Goal: Communication & Community: Participate in discussion

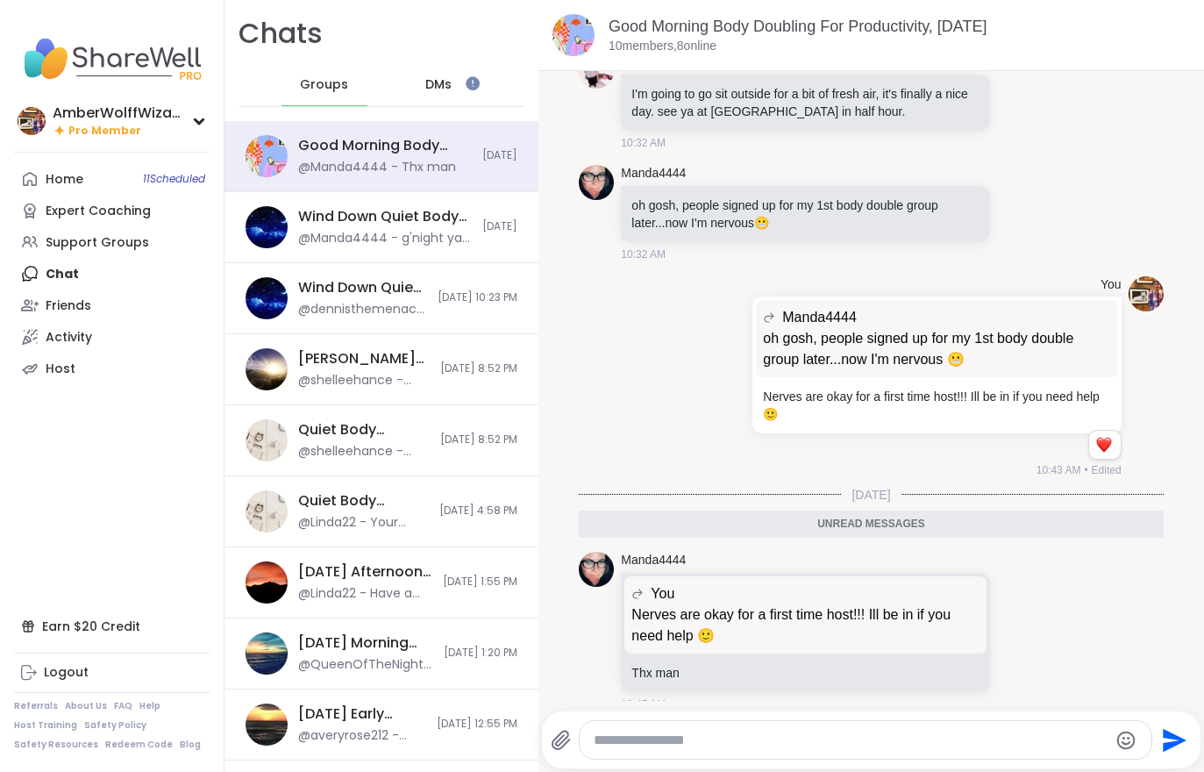
click at [82, 187] on div "Home 11 Scheduled" at bounding box center [65, 180] width 38 height 18
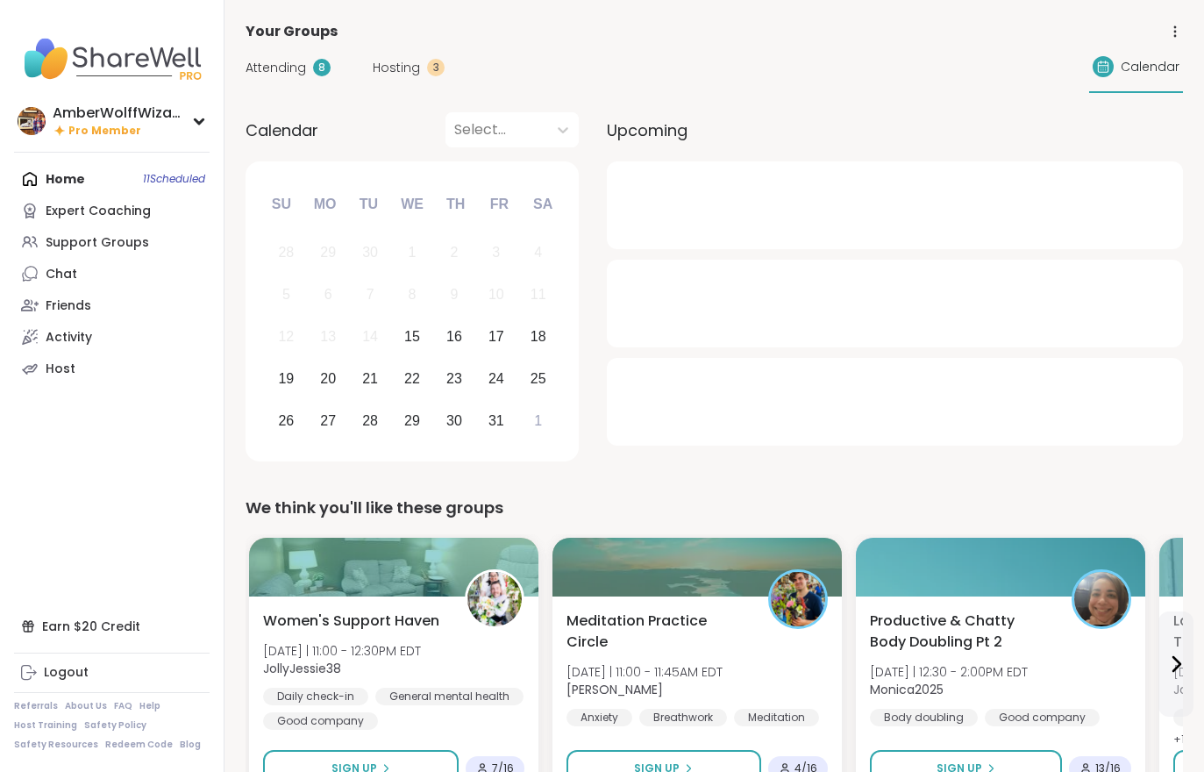
click at [406, 68] on span "Hosting" at bounding box center [396, 68] width 47 height 18
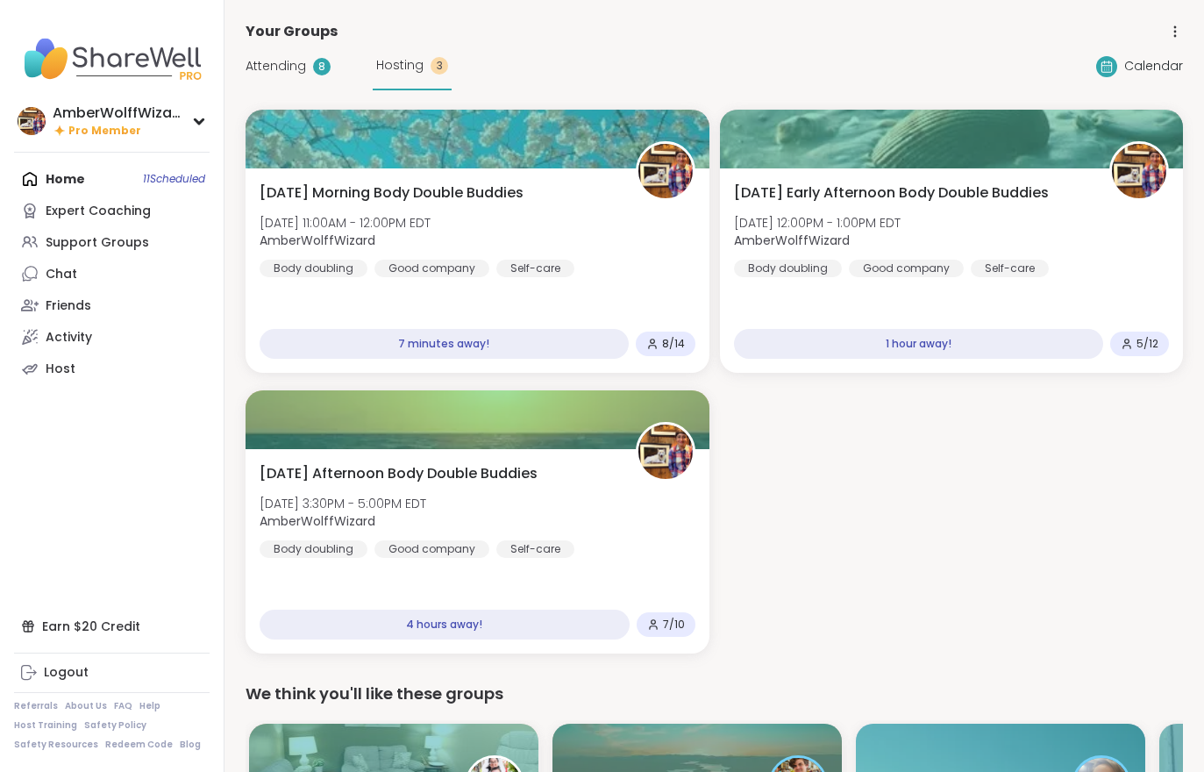
click at [266, 59] on span "Attending" at bounding box center [276, 66] width 61 height 18
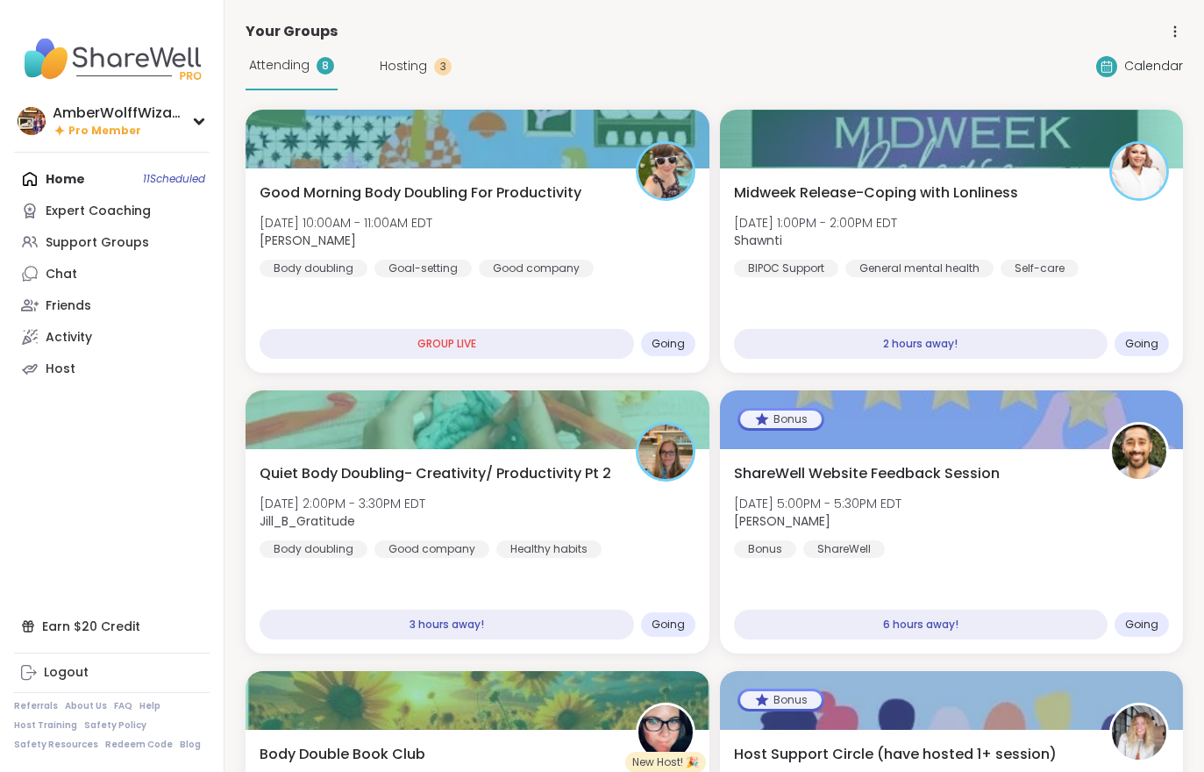
click at [348, 162] on div at bounding box center [478, 139] width 464 height 59
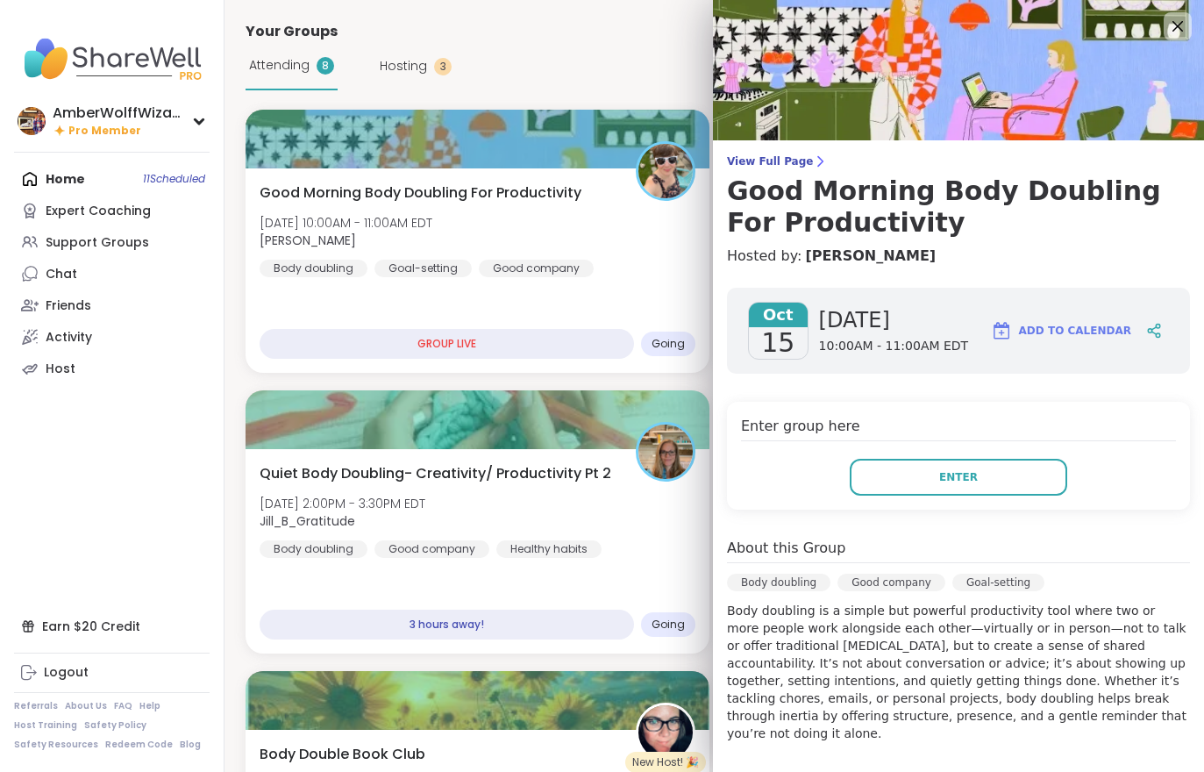
click at [914, 480] on button "Enter" at bounding box center [958, 477] width 217 height 37
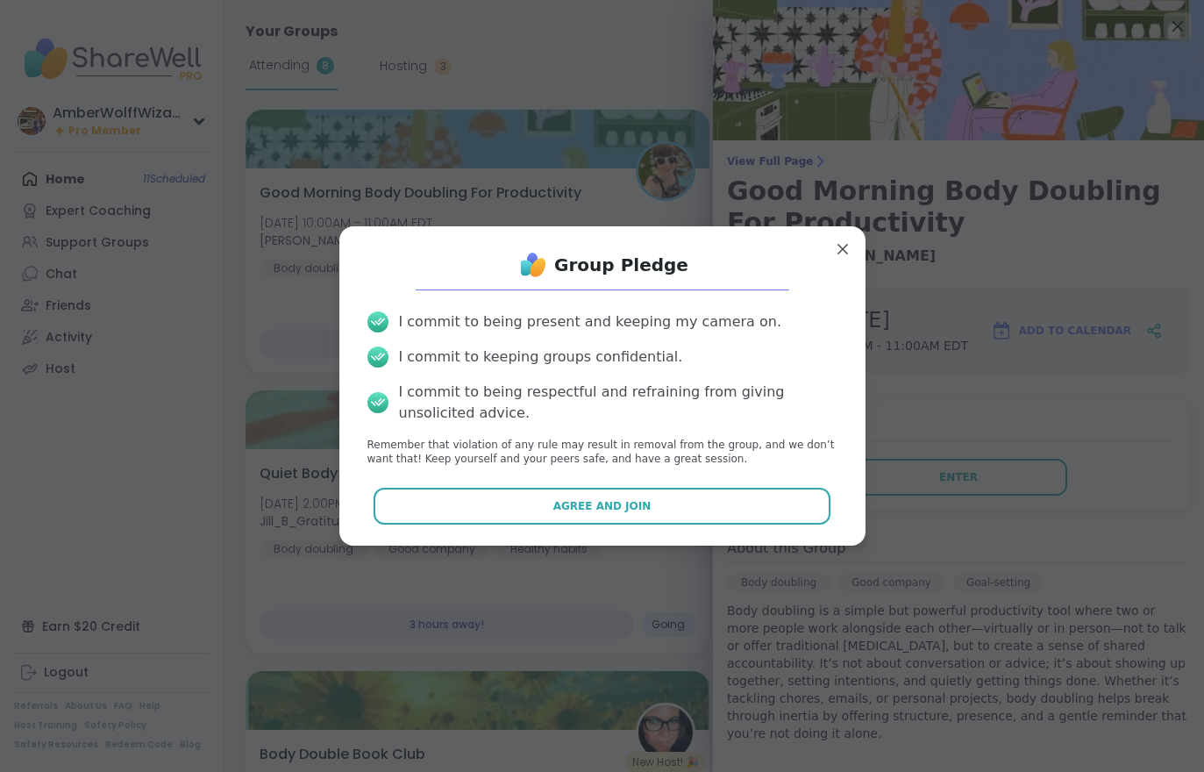
click at [787, 495] on button "Agree and Join" at bounding box center [602, 506] width 457 height 37
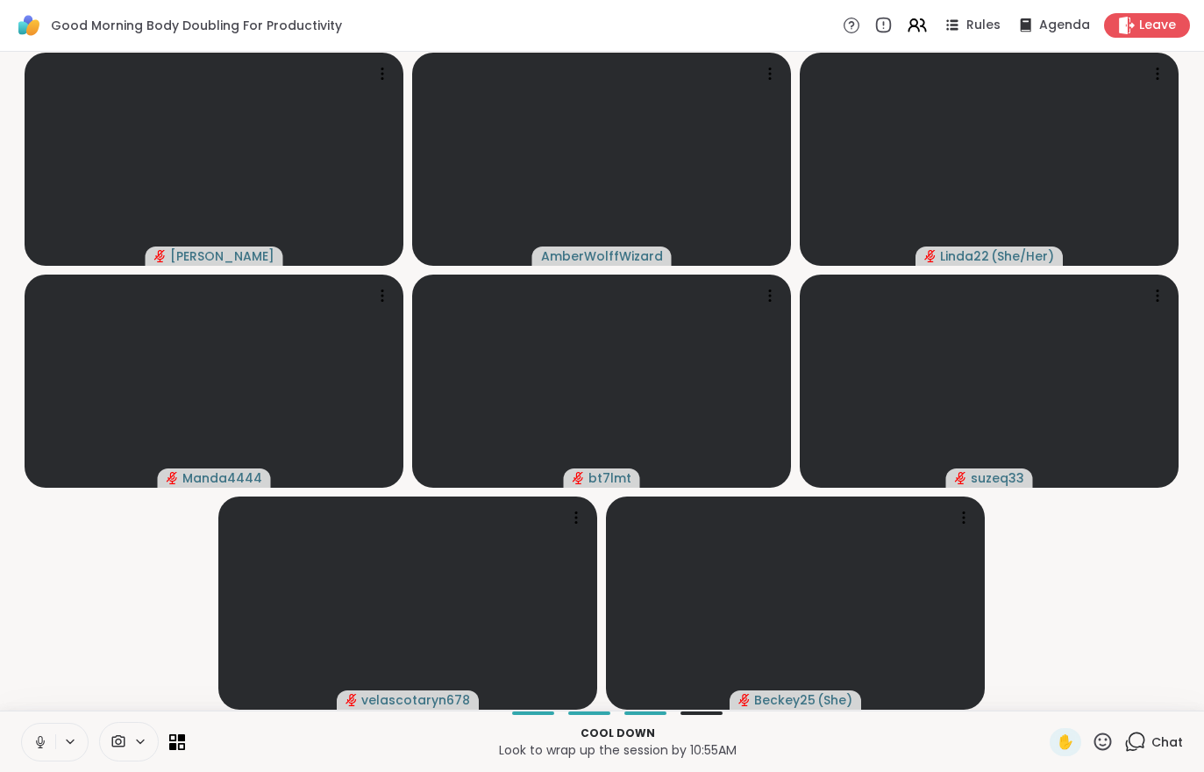
click at [33, 757] on button at bounding box center [38, 741] width 33 height 37
click at [47, 635] on video-player-container "Adrienne_QueenOfTheDawn AmberWolffWizard Linda22 ( She/Her ) Manda4444 bt7lmt s…" at bounding box center [602, 381] width 1183 height 644
click at [36, 755] on button at bounding box center [38, 741] width 33 height 37
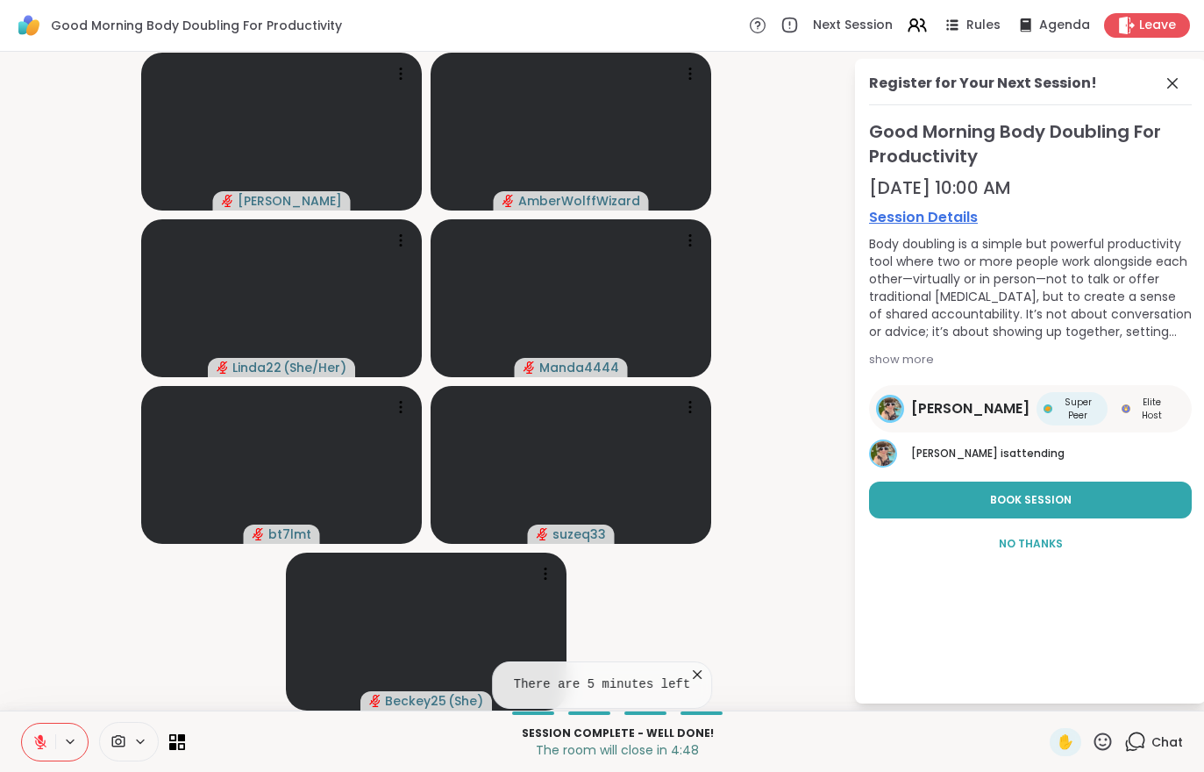
click at [1161, 18] on span "Leave" at bounding box center [1157, 26] width 37 height 18
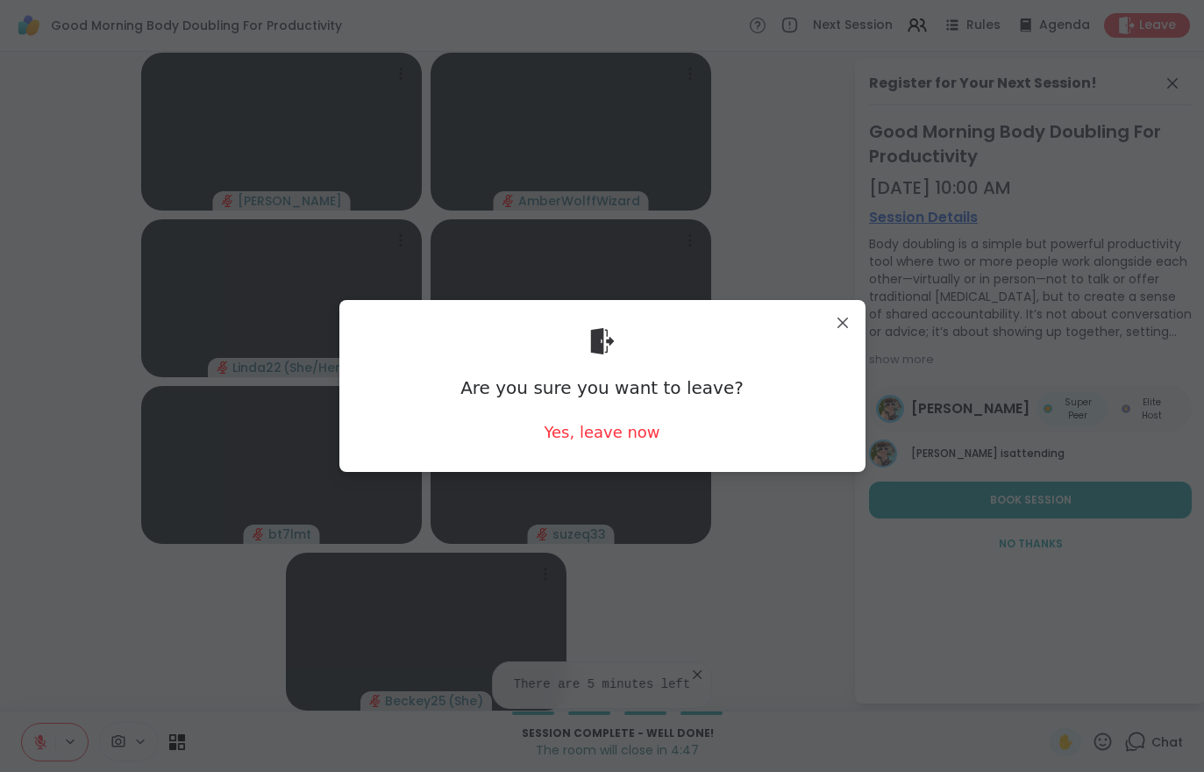
click at [623, 436] on div "Yes, leave now" at bounding box center [602, 432] width 116 height 22
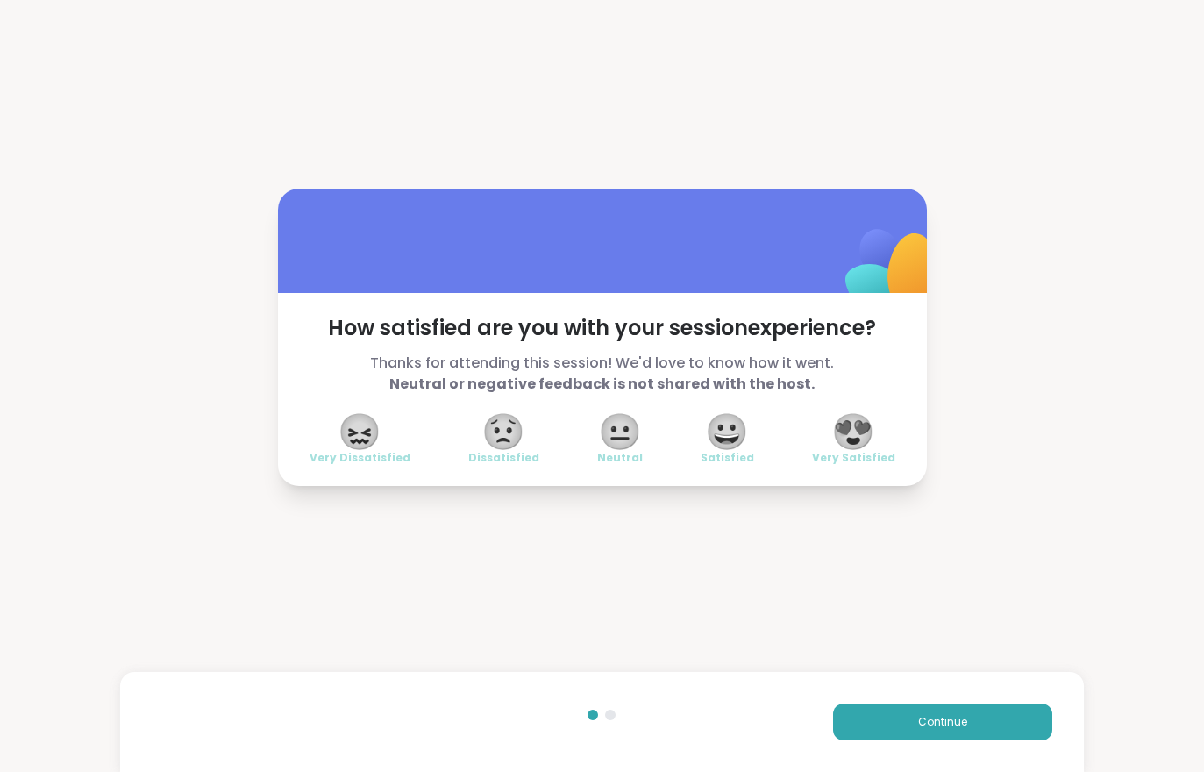
click at [920, 728] on span "Continue" at bounding box center [942, 722] width 49 height 16
click at [920, 728] on button "Continue" at bounding box center [942, 721] width 219 height 37
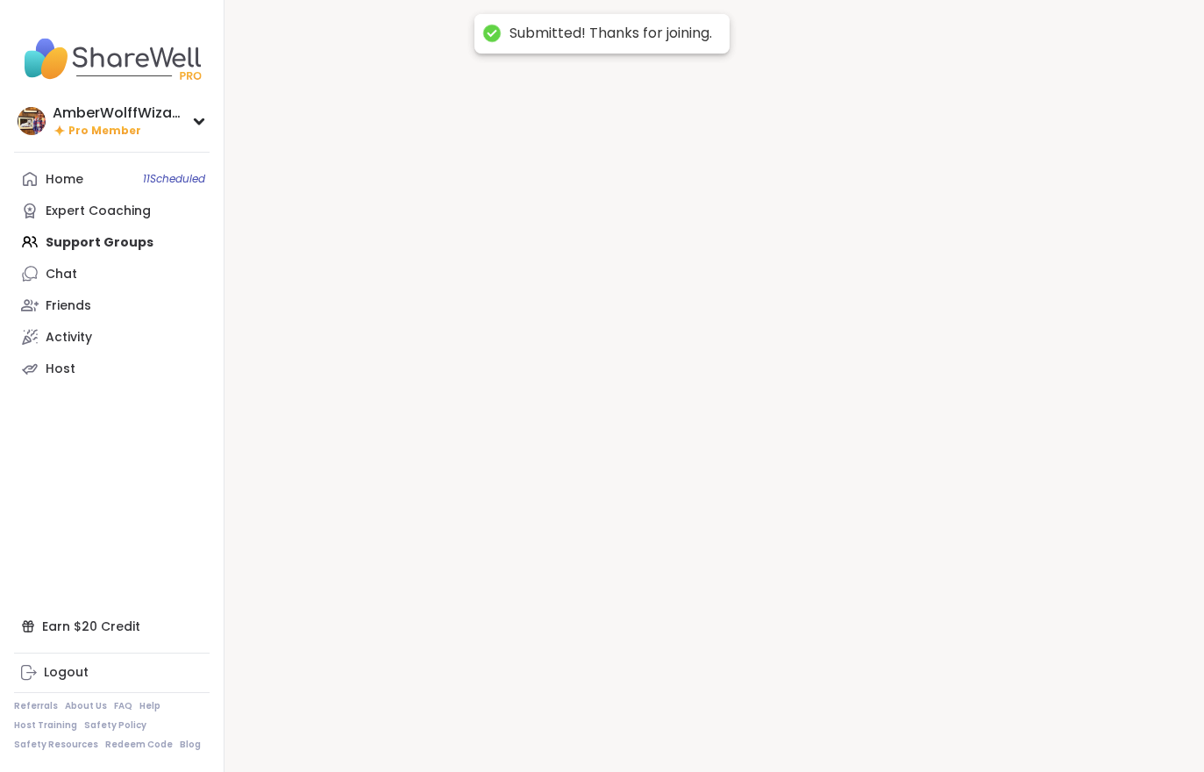
click at [927, 706] on div at bounding box center [713, 386] width 979 height 772
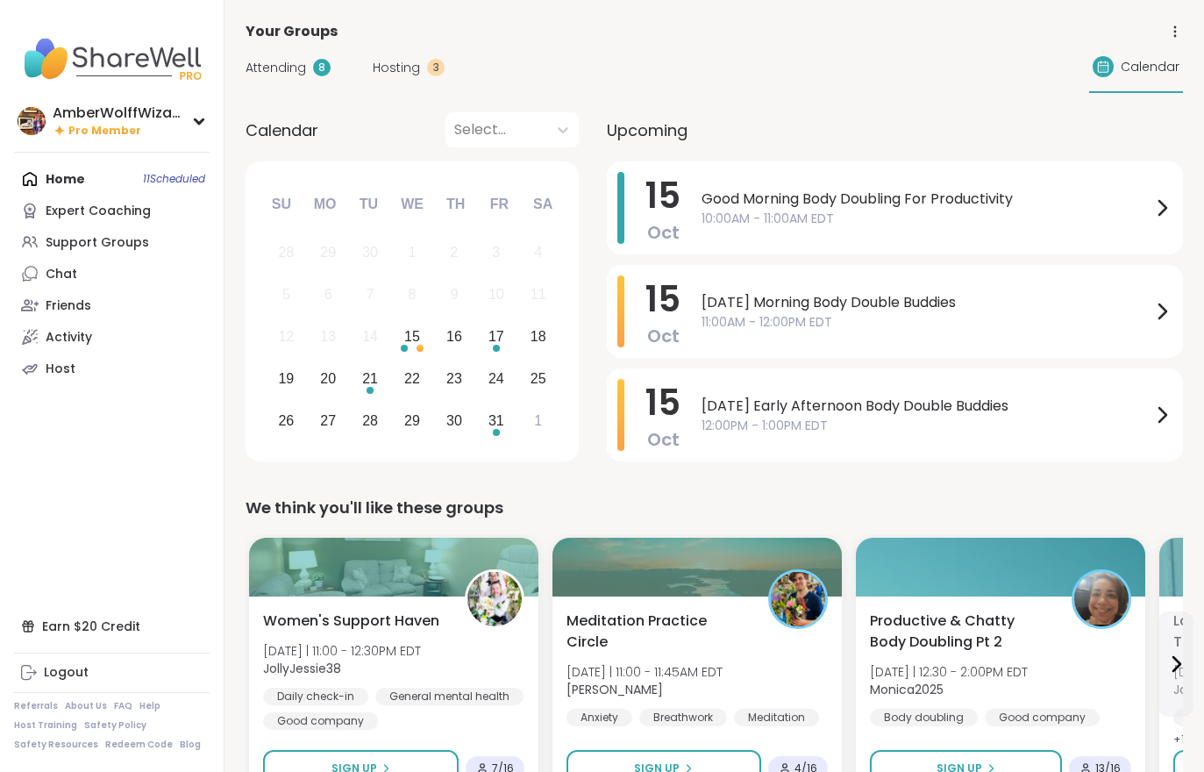
click at [440, 69] on div "3" at bounding box center [436, 68] width 18 height 18
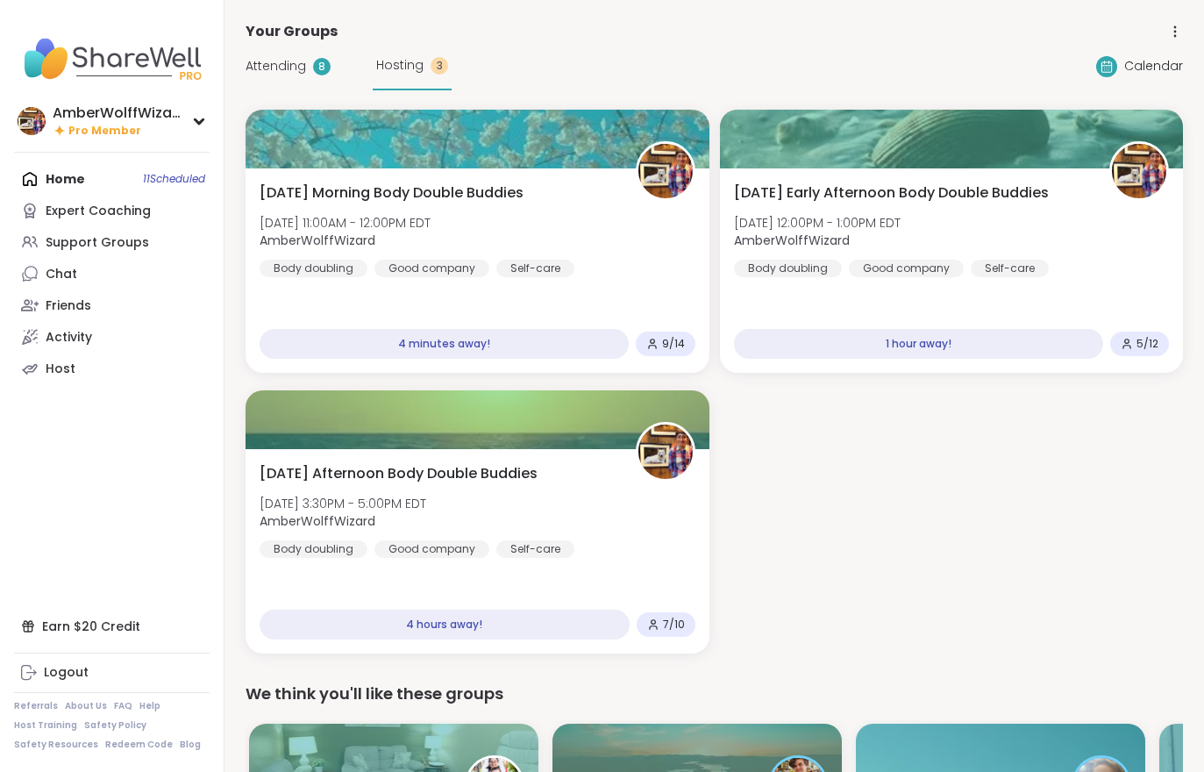
click at [578, 230] on div "Wednesday Morning Body Double Buddies Wed, Oct 15 | 11:00AM - 12:00PM EDT Amber…" at bounding box center [478, 229] width 436 height 95
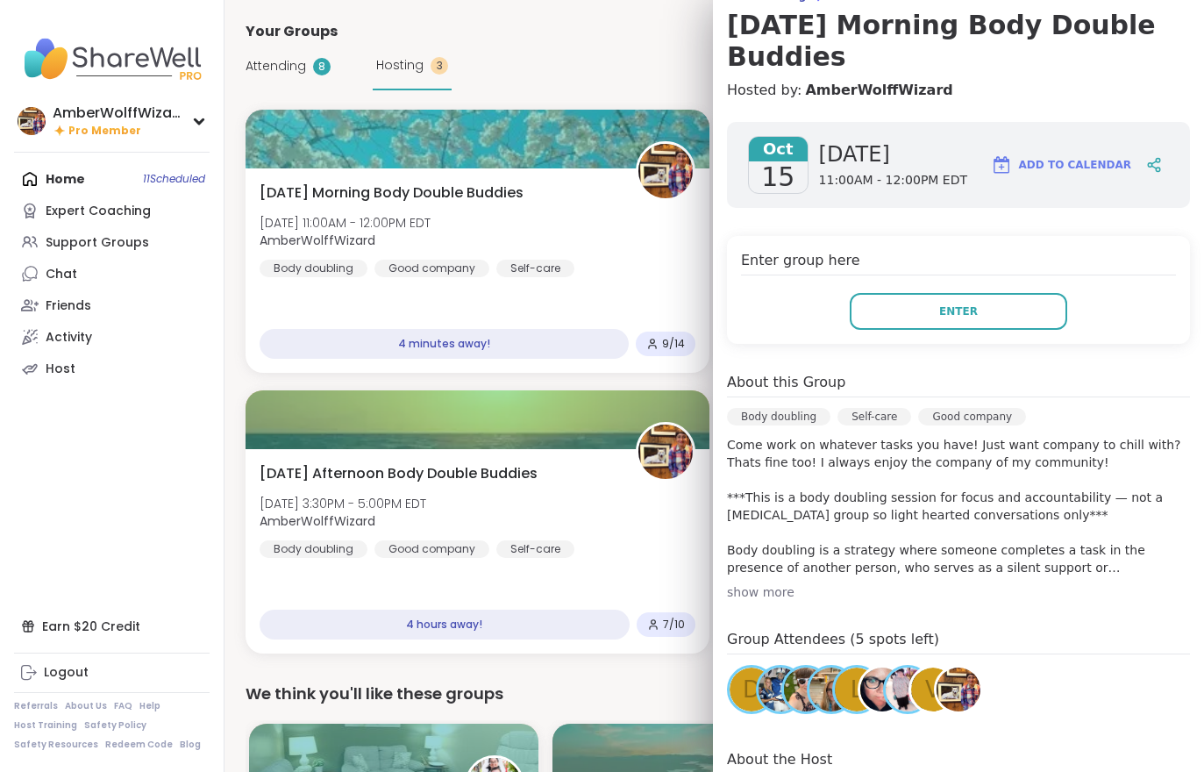
scroll to position [167, 0]
click at [916, 320] on button "Enter" at bounding box center [958, 310] width 217 height 37
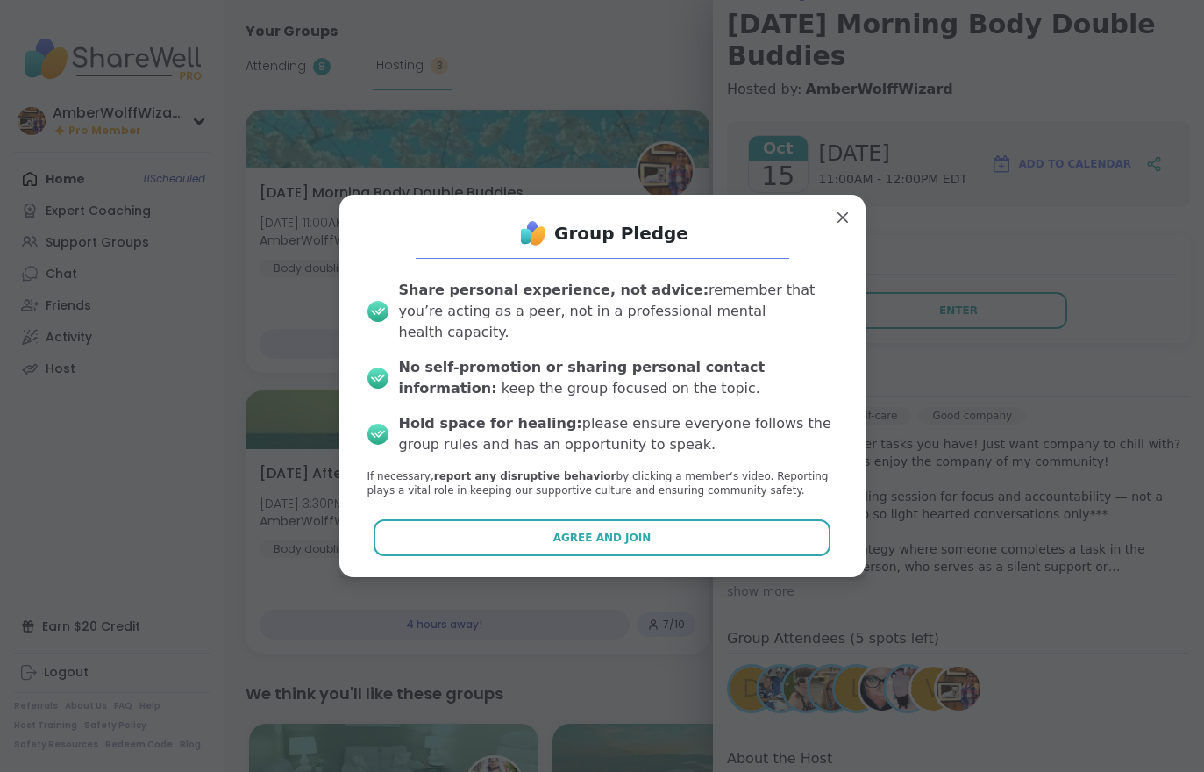
click at [740, 534] on button "Agree and Join" at bounding box center [602, 537] width 457 height 37
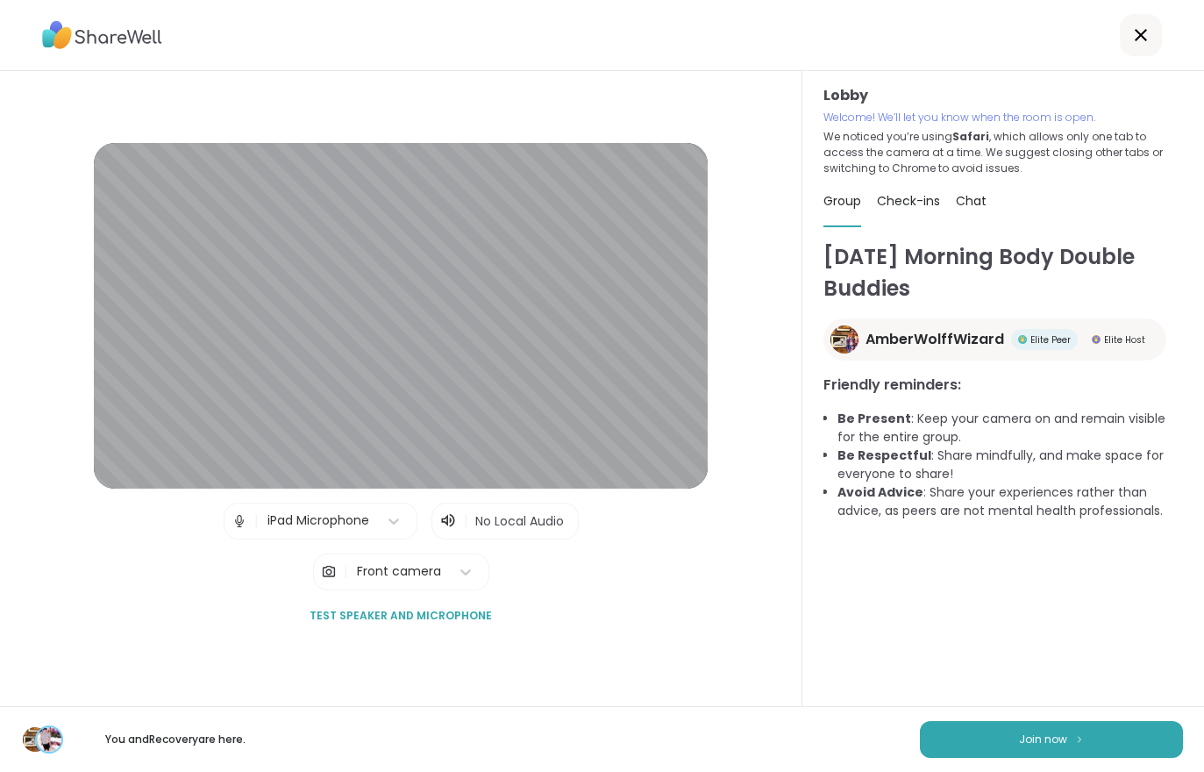
click at [1072, 752] on button "Join now" at bounding box center [1051, 739] width 263 height 37
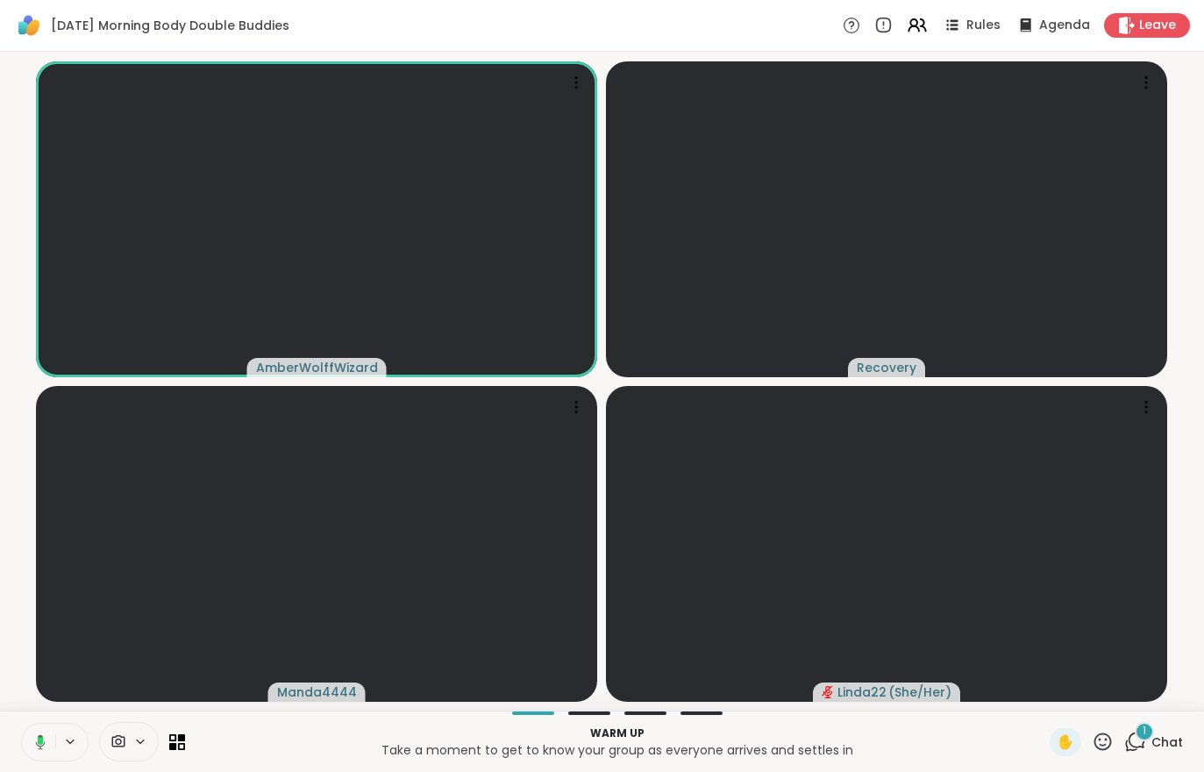
click at [1152, 749] on span "Chat" at bounding box center [1167, 742] width 32 height 18
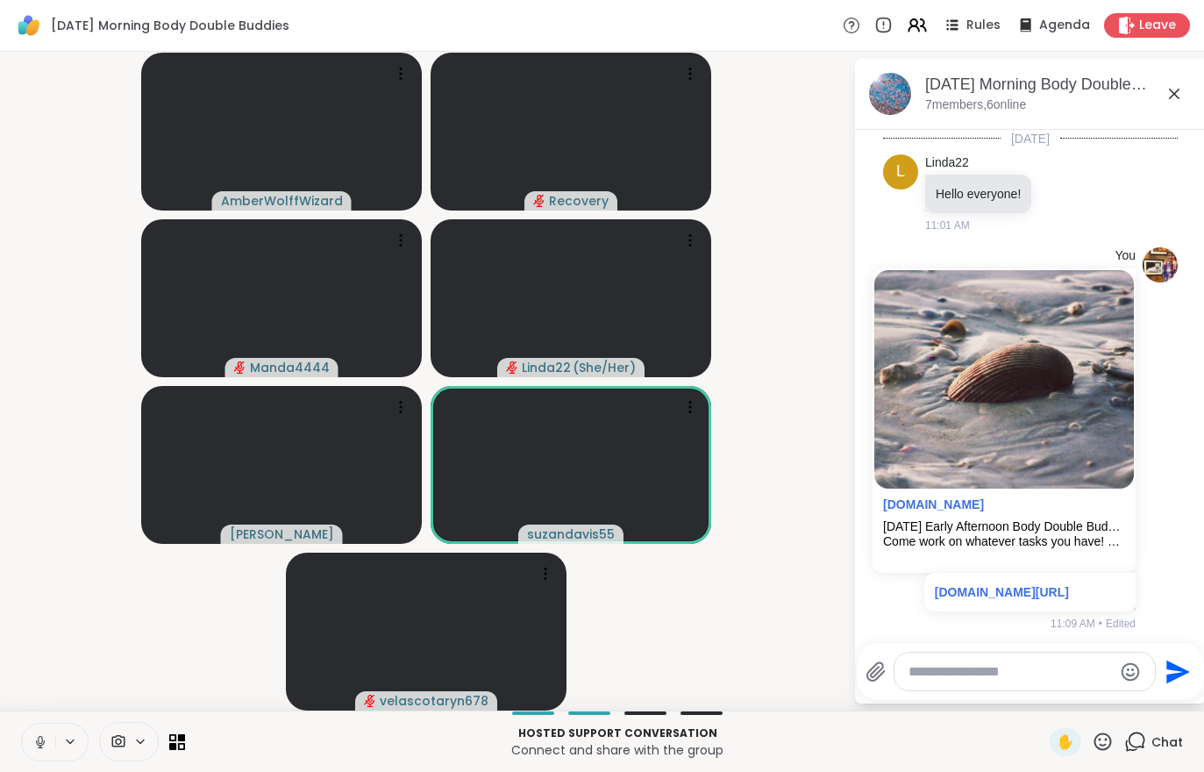
click at [905, 18] on div "Rules Agenda Leave" at bounding box center [1016, 25] width 347 height 25
click at [40, 739] on icon at bounding box center [40, 742] width 16 height 16
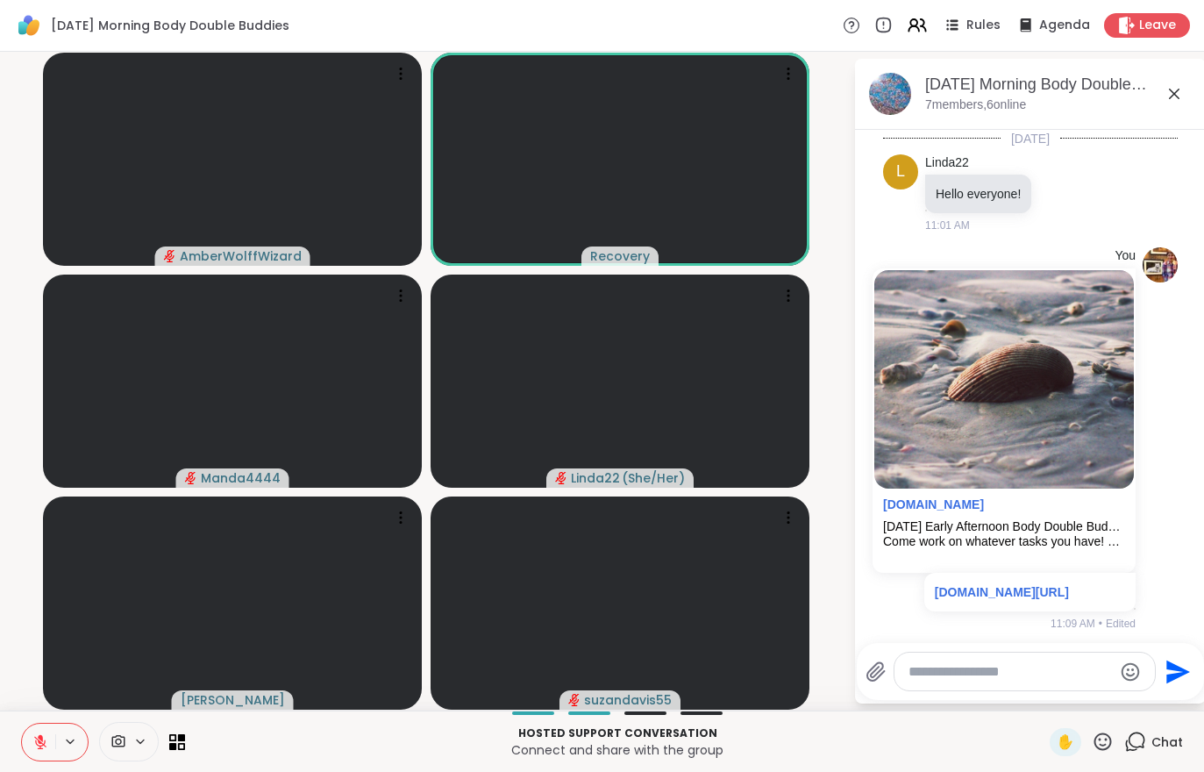
click at [16, 741] on div "Hosted support conversation Connect and share with the group ✋ Chat" at bounding box center [602, 740] width 1204 height 61
click at [33, 751] on button at bounding box center [38, 741] width 33 height 37
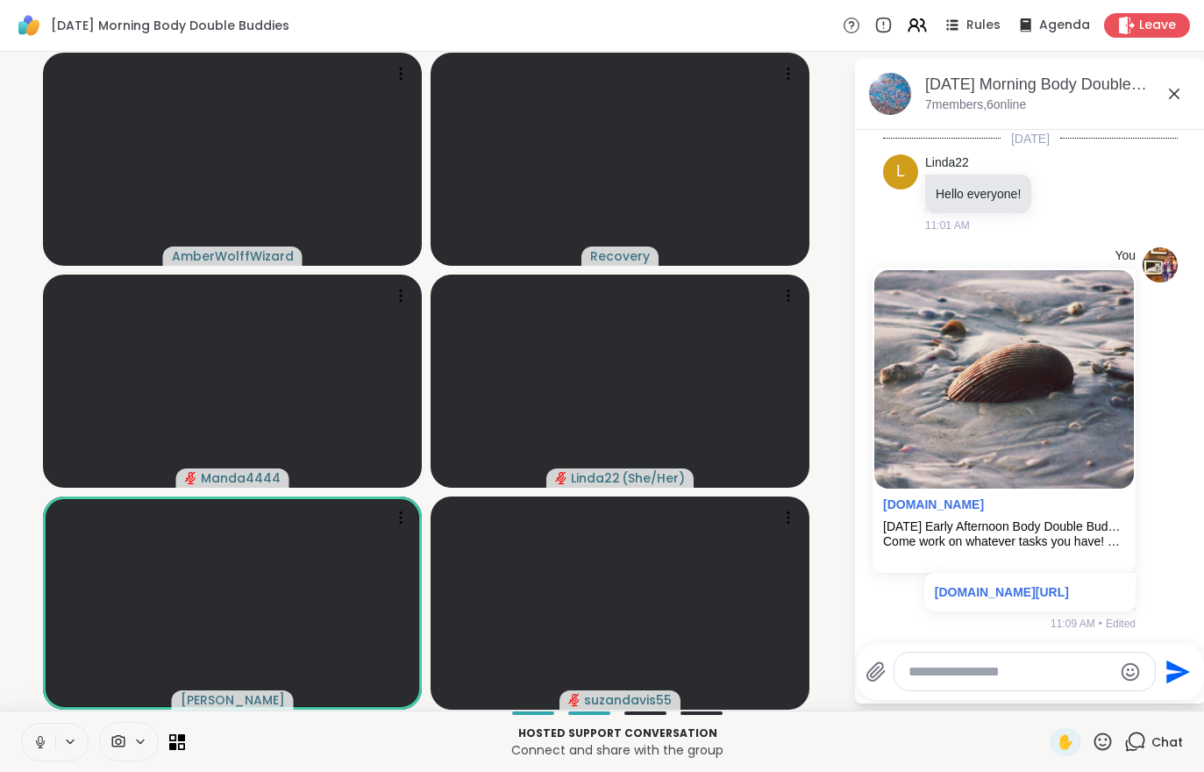
click at [926, 25] on icon at bounding box center [923, 24] width 5 height 11
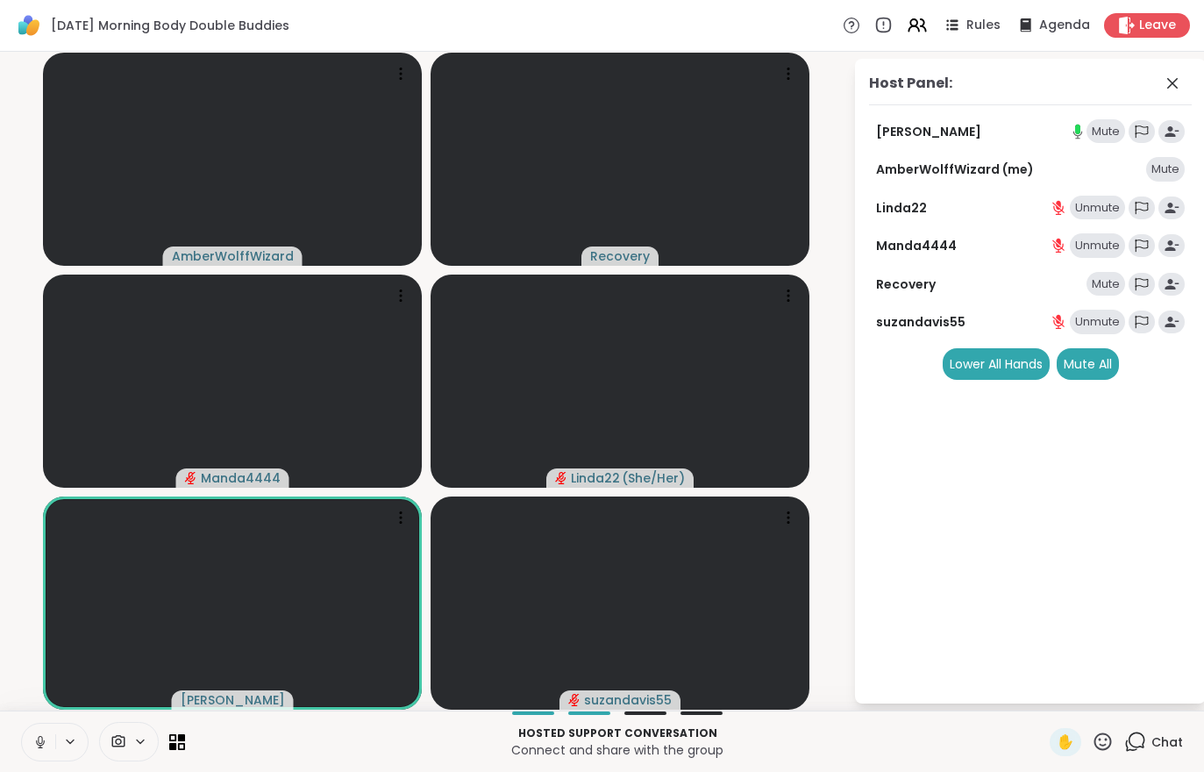
click at [1120, 131] on div "Mute" at bounding box center [1105, 131] width 39 height 25
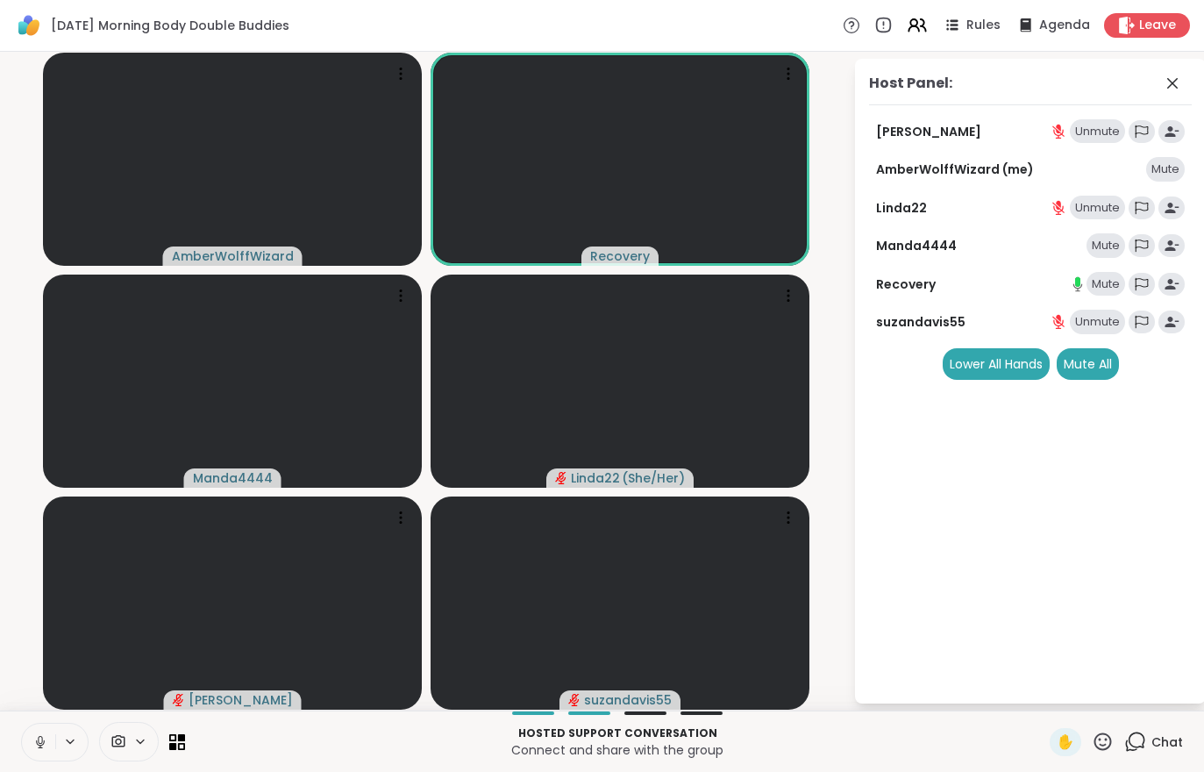
click at [1146, 743] on icon at bounding box center [1135, 741] width 22 height 22
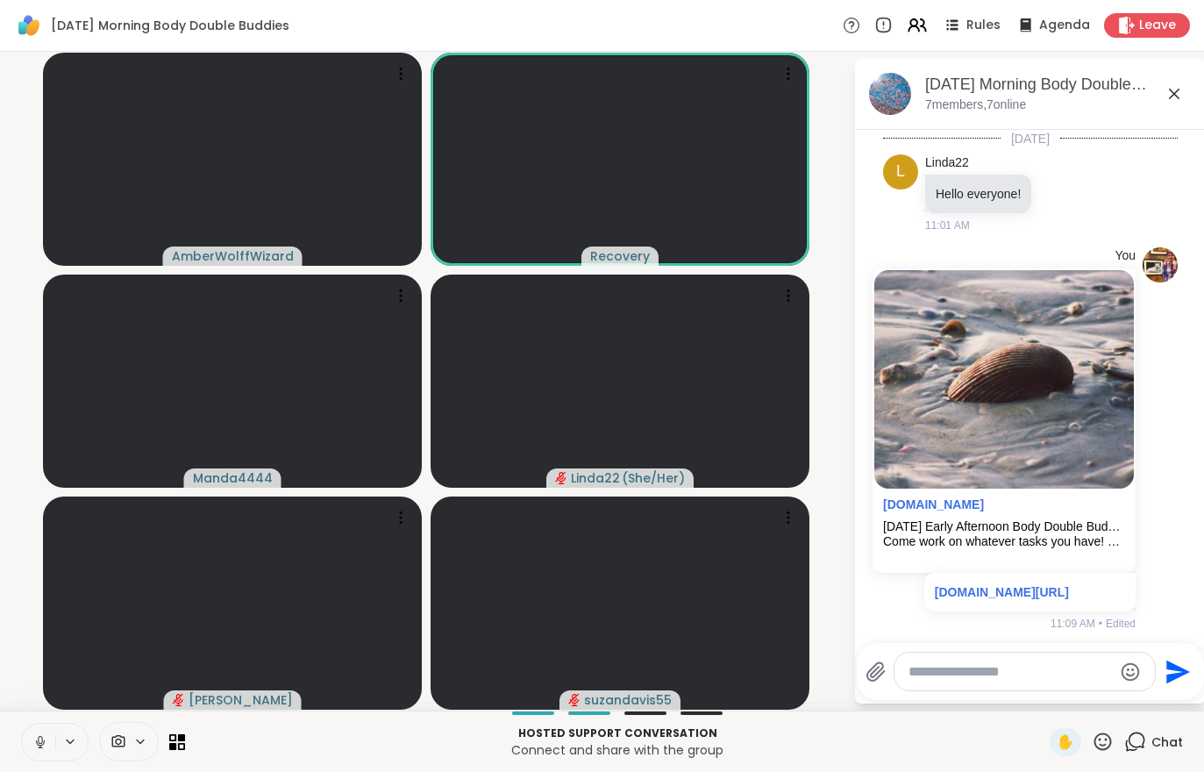
scroll to position [467, 0]
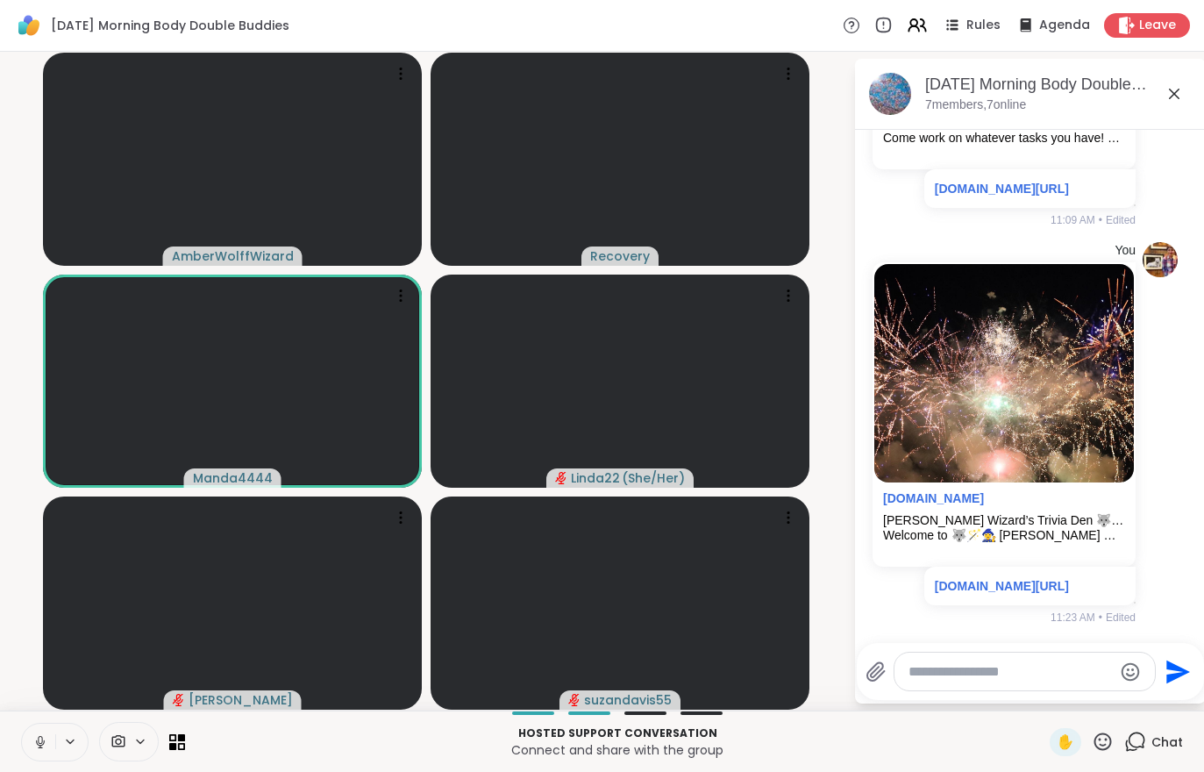
click at [26, 758] on button at bounding box center [38, 741] width 33 height 37
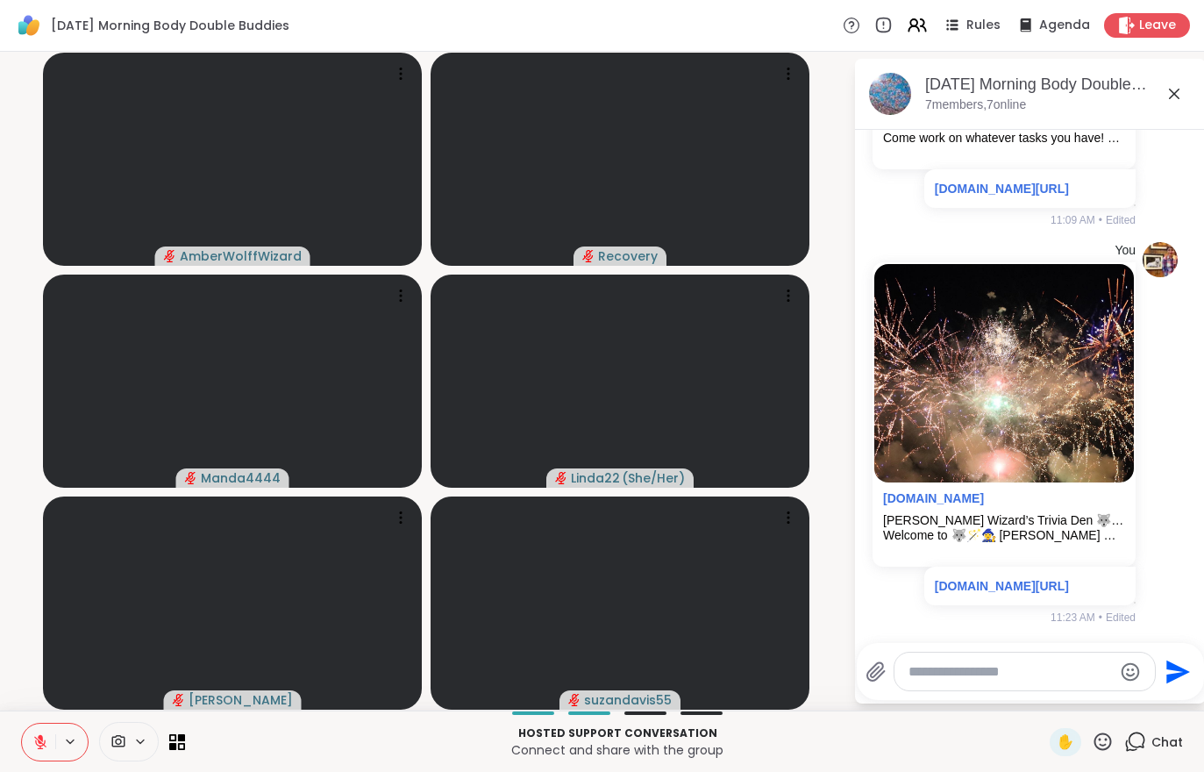
click at [18, 744] on div "Hosted support conversation Connect and share with the group ✋ Chat" at bounding box center [602, 740] width 1204 height 61
click at [29, 755] on button at bounding box center [38, 741] width 33 height 37
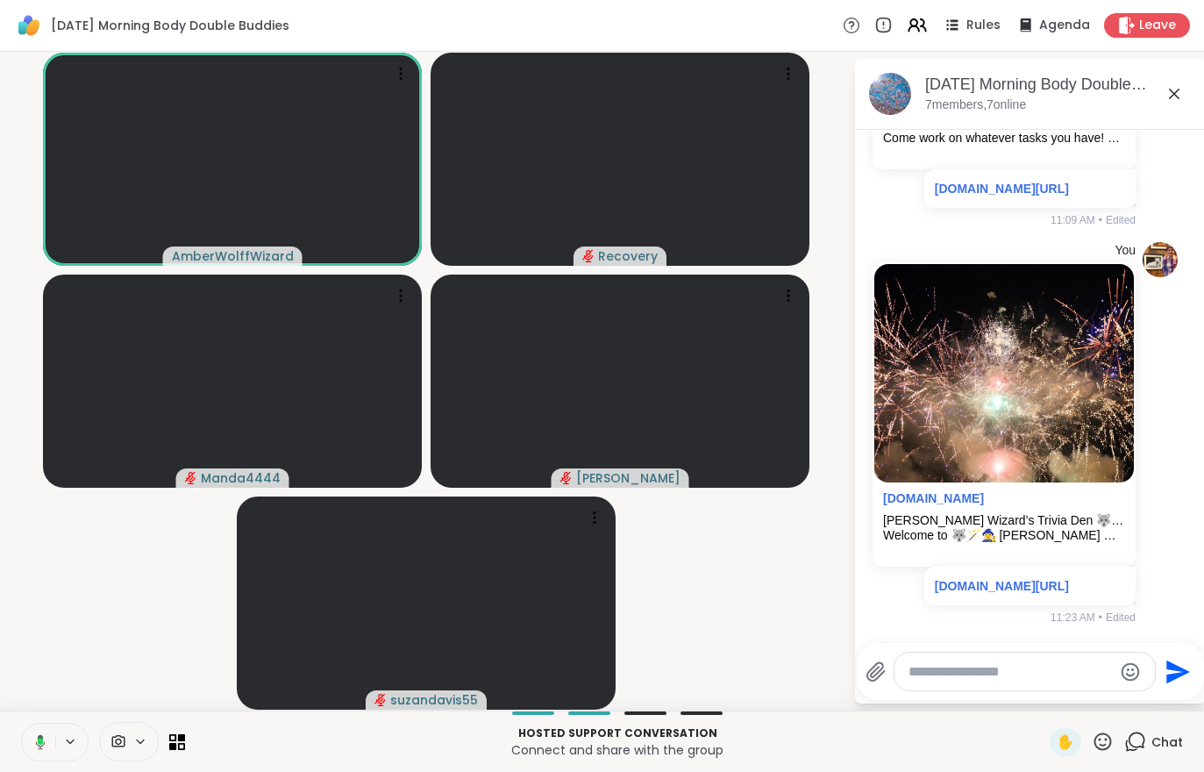
click at [12, 757] on div "Hosted support conversation Connect and share with the group ✋ Chat" at bounding box center [602, 740] width 1204 height 61
click at [36, 743] on icon at bounding box center [41, 741] width 10 height 15
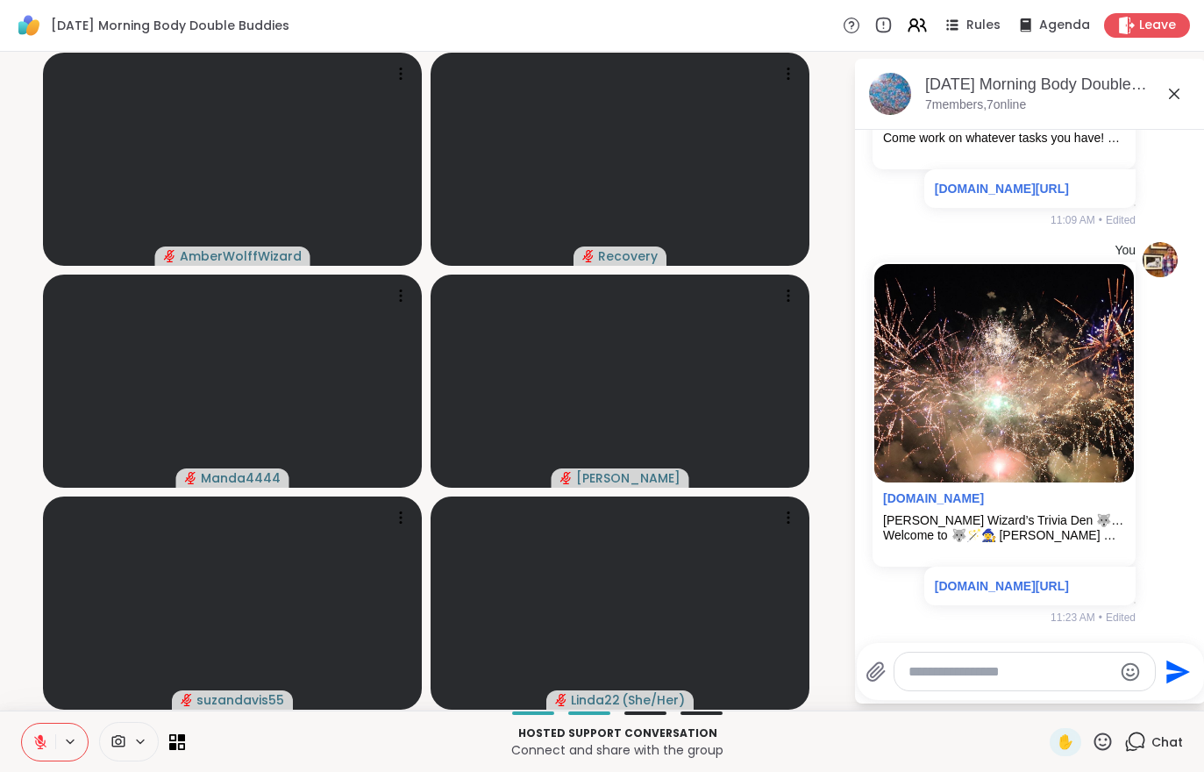
click at [22, 741] on button at bounding box center [38, 741] width 33 height 37
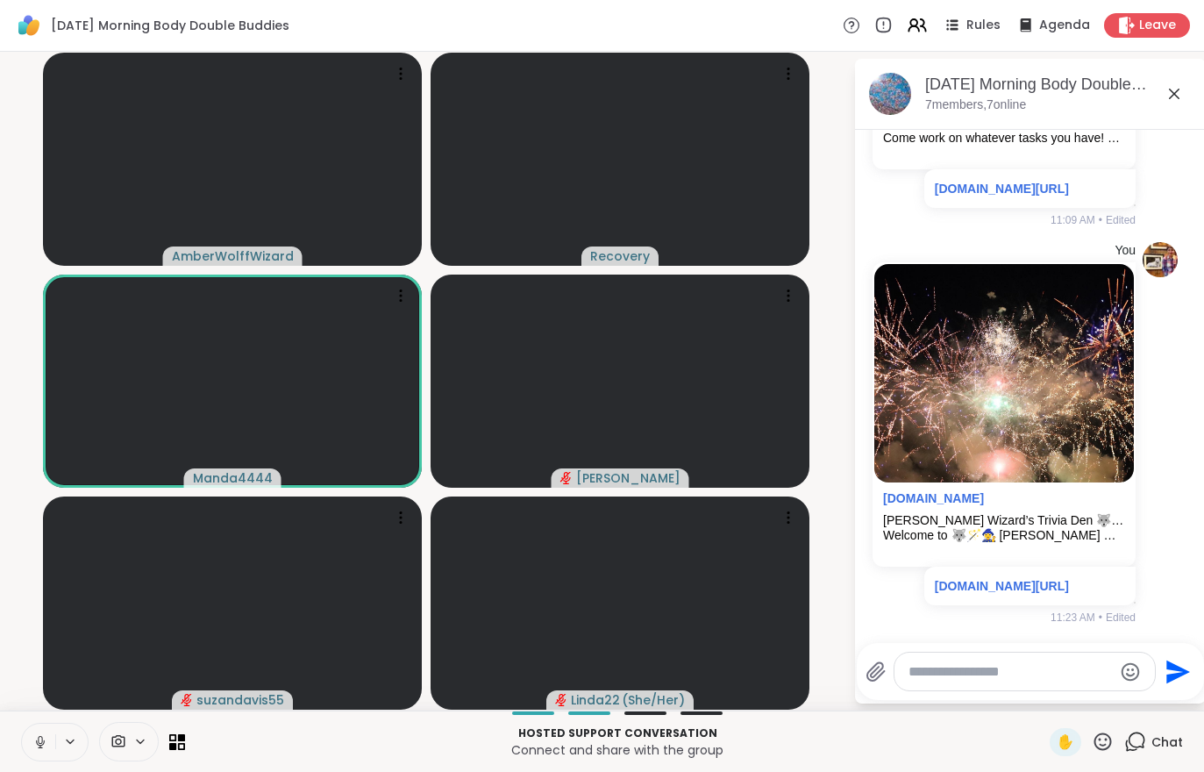
click at [15, 749] on div "Hosted support conversation Connect and share with the group ✋ Chat" at bounding box center [602, 740] width 1204 height 61
click at [32, 715] on div "Hosted support conversation Connect and share with the group ✋ Chat" at bounding box center [602, 740] width 1204 height 61
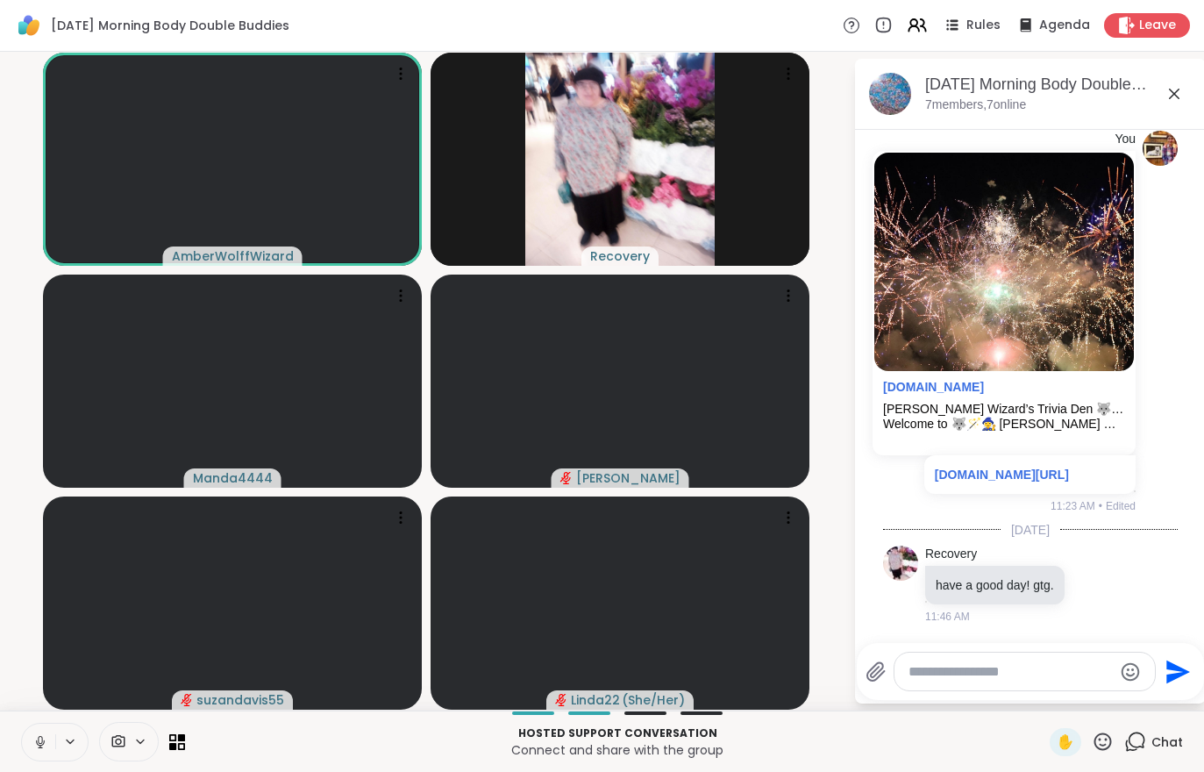
scroll to position [602, 0]
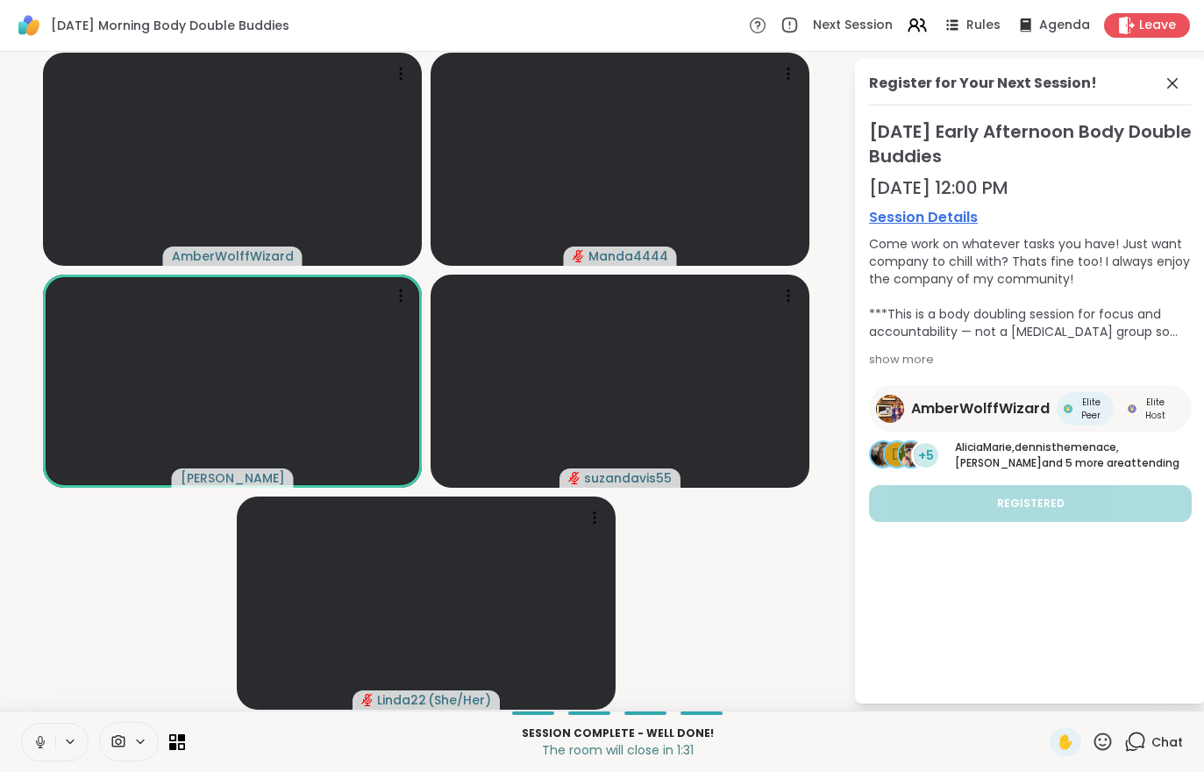
click at [1129, 37] on div "Leave" at bounding box center [1147, 25] width 86 height 25
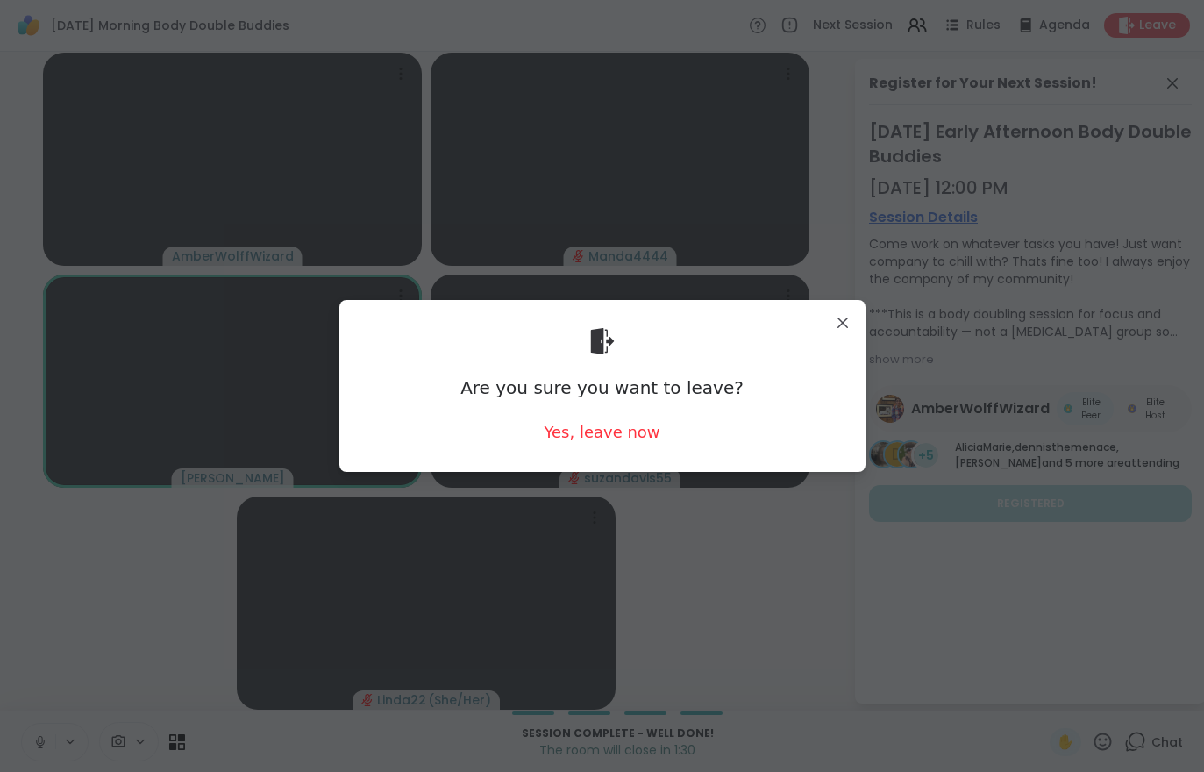
click at [615, 426] on div "Yes, leave now" at bounding box center [602, 432] width 116 height 22
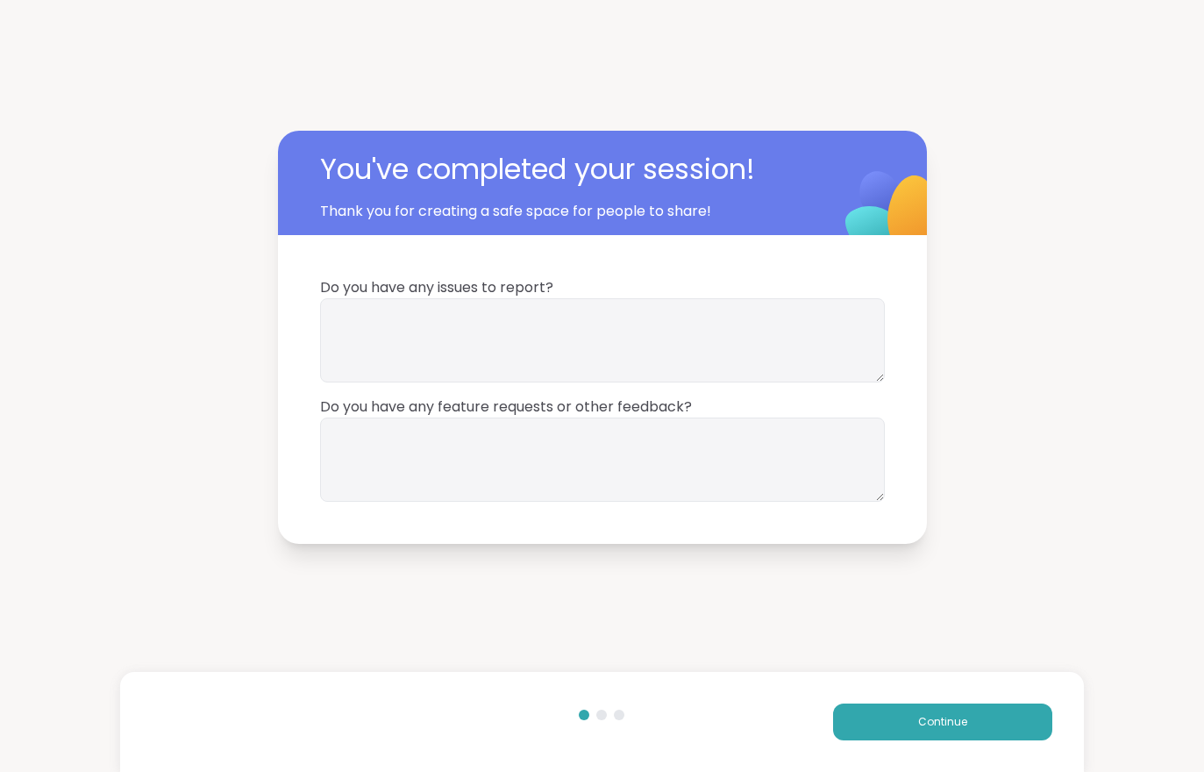
click at [878, 737] on button "Continue" at bounding box center [942, 721] width 219 height 37
click at [907, 722] on button "Continue" at bounding box center [942, 721] width 219 height 37
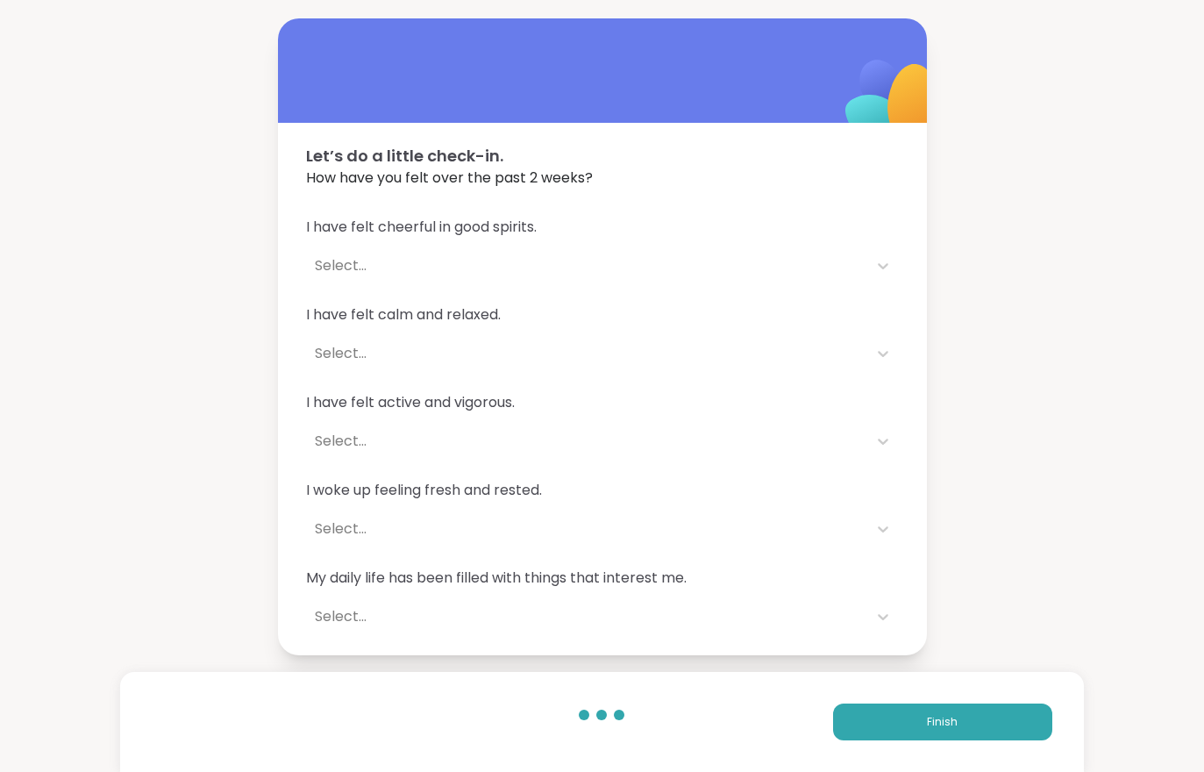
click at [906, 722] on button "Finish" at bounding box center [942, 721] width 219 height 37
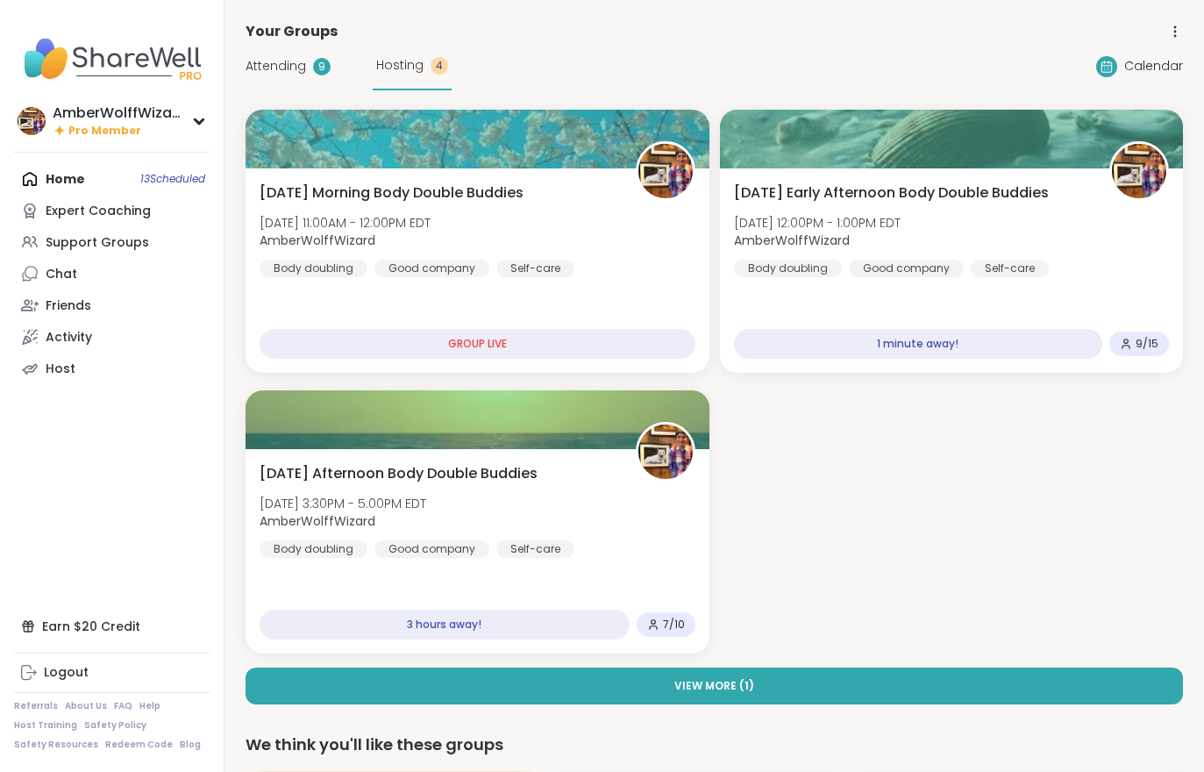
click at [901, 246] on span "AmberWolffWizard" at bounding box center [817, 240] width 167 height 18
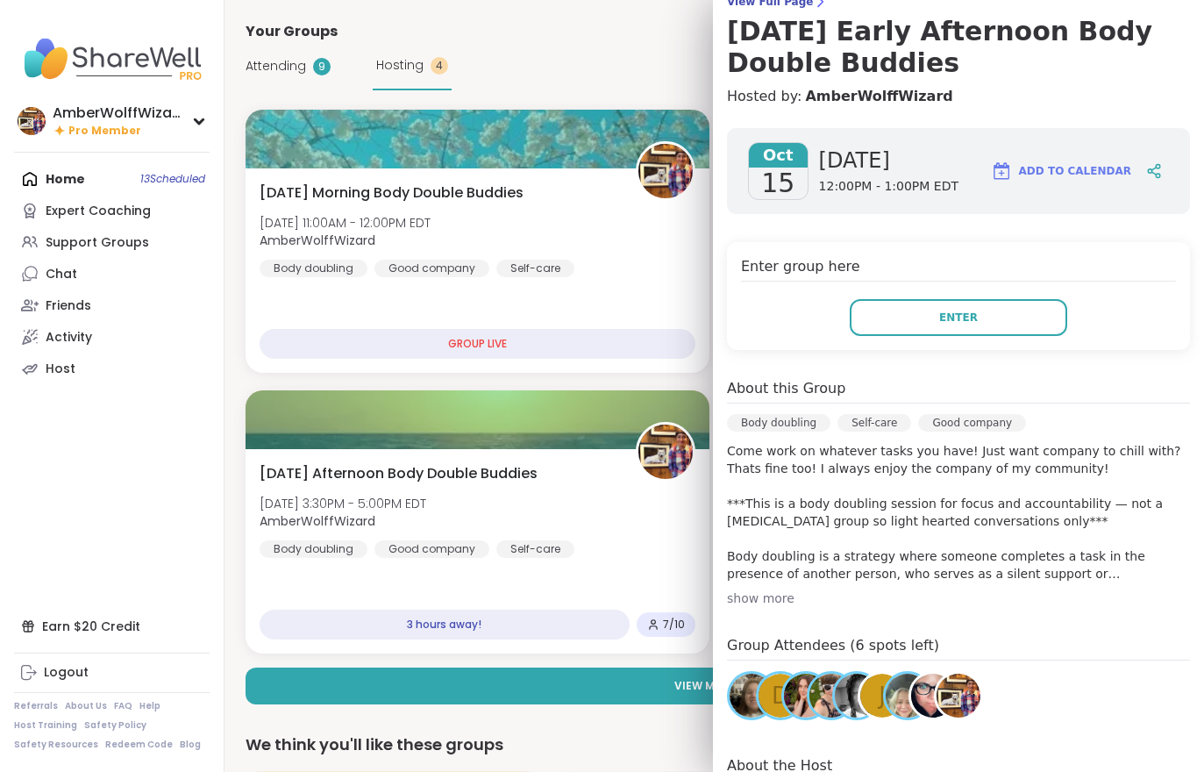
scroll to position [161, 0]
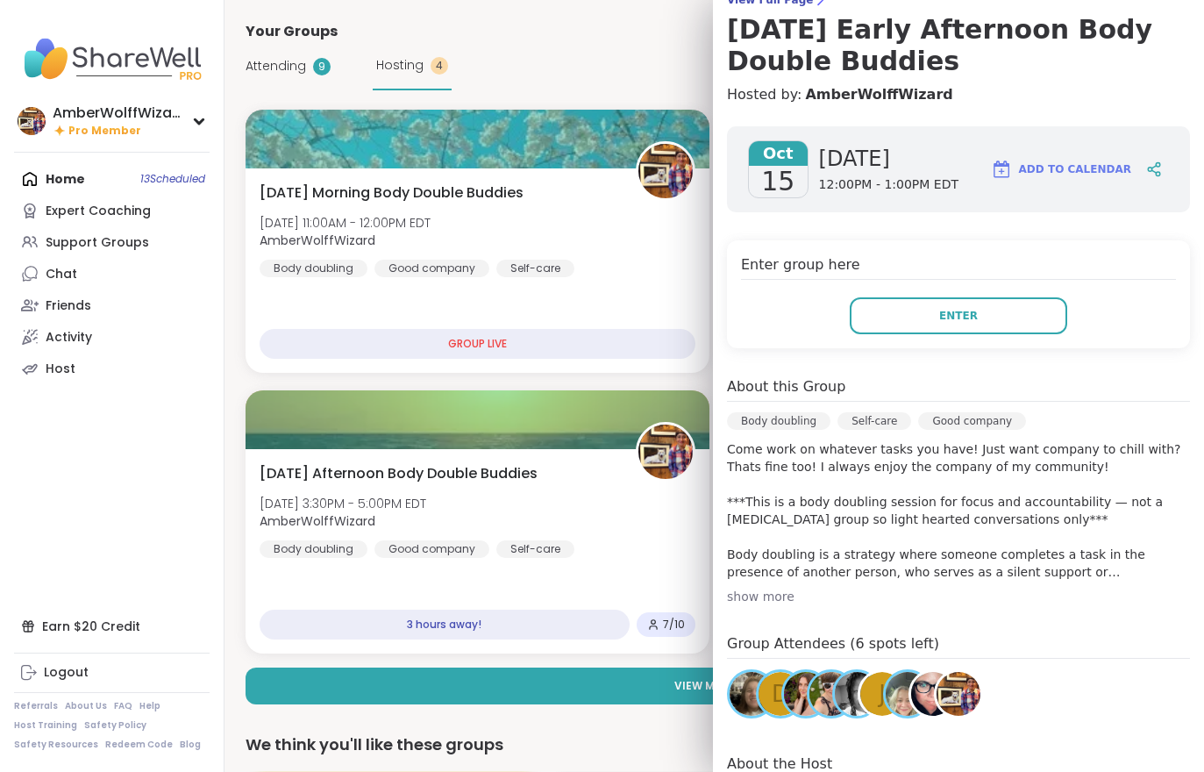
click at [969, 321] on span "Enter" at bounding box center [958, 316] width 39 height 16
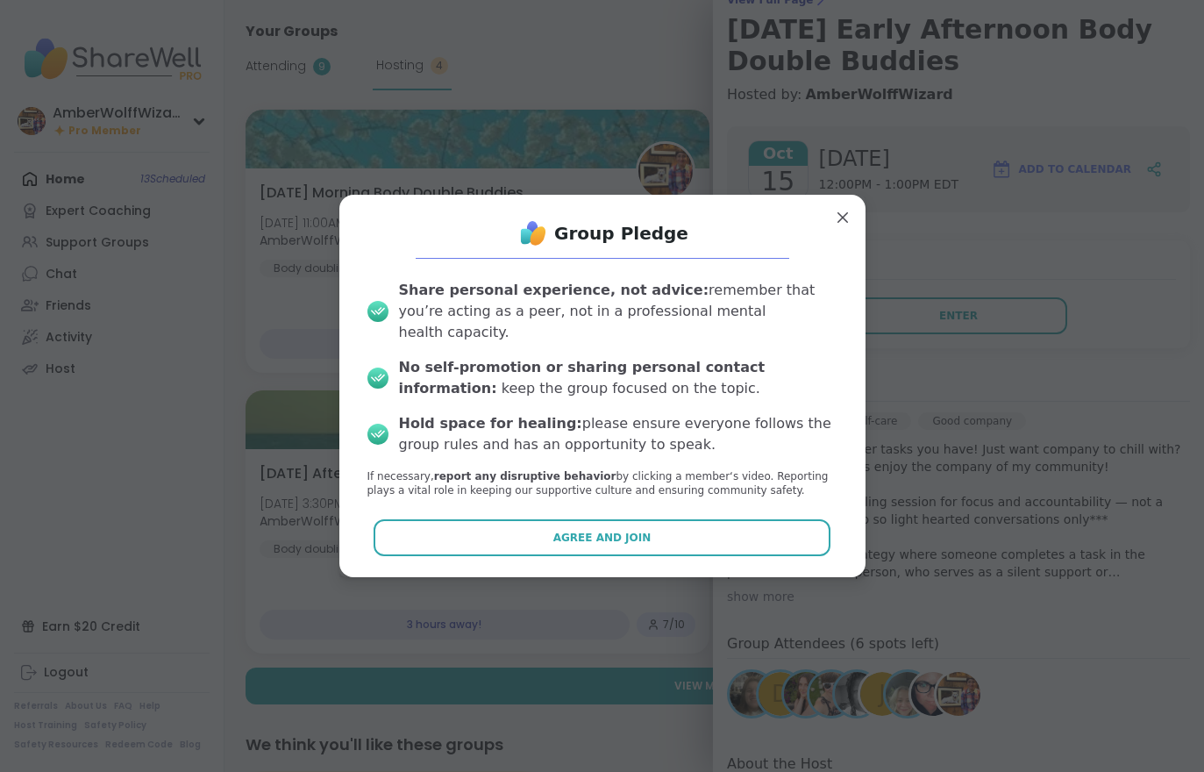
click at [730, 519] on button "Agree and Join" at bounding box center [602, 537] width 457 height 37
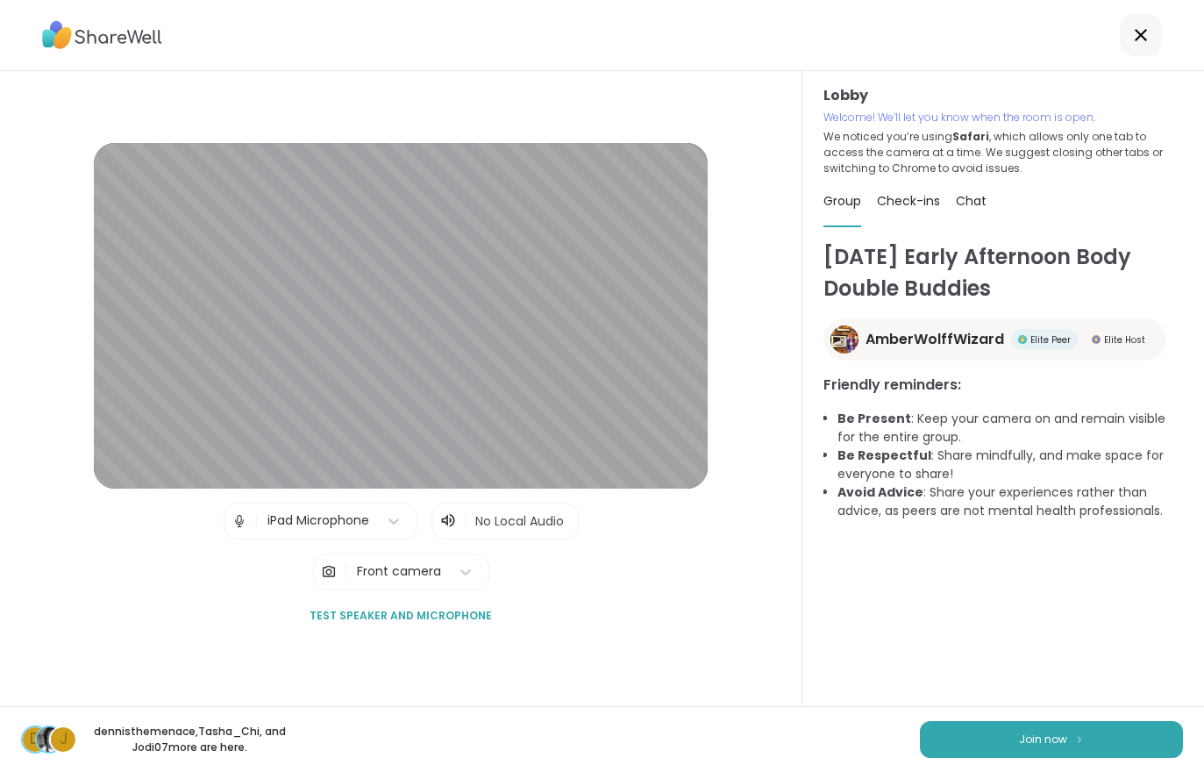
click at [993, 755] on button "Join now" at bounding box center [1051, 739] width 263 height 37
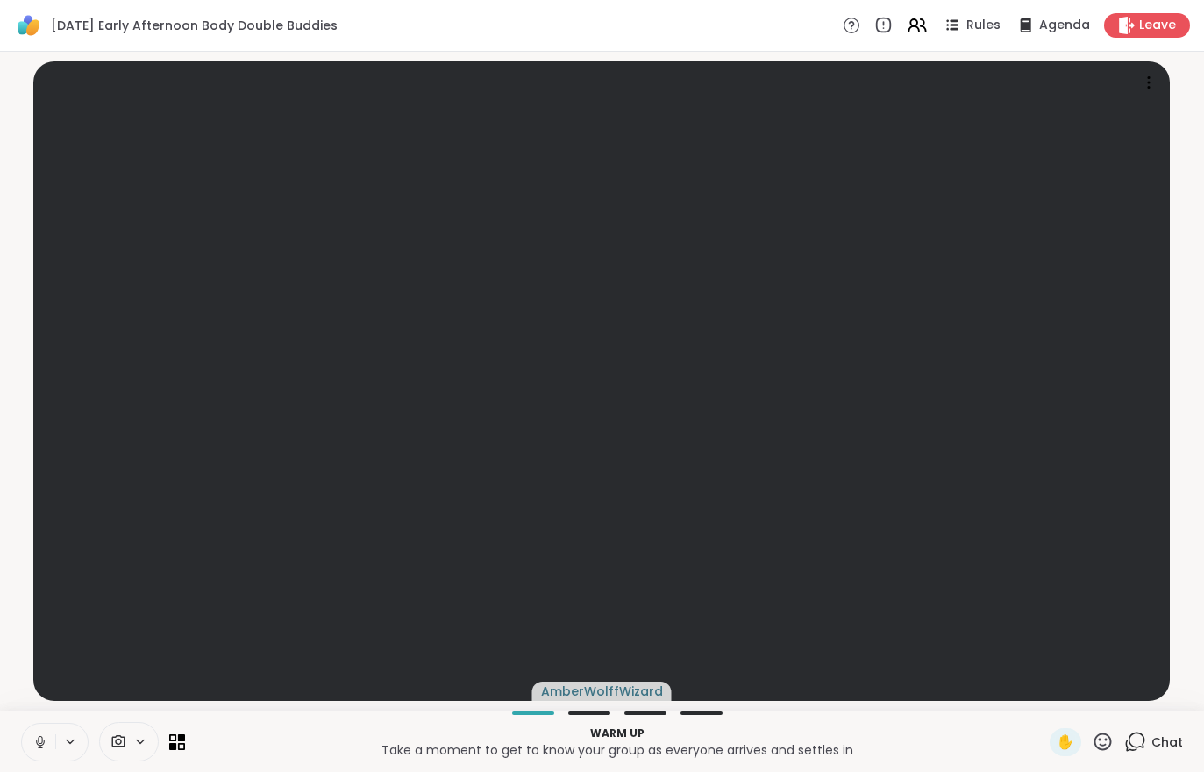
click at [1142, 752] on div "Chat" at bounding box center [1153, 742] width 59 height 28
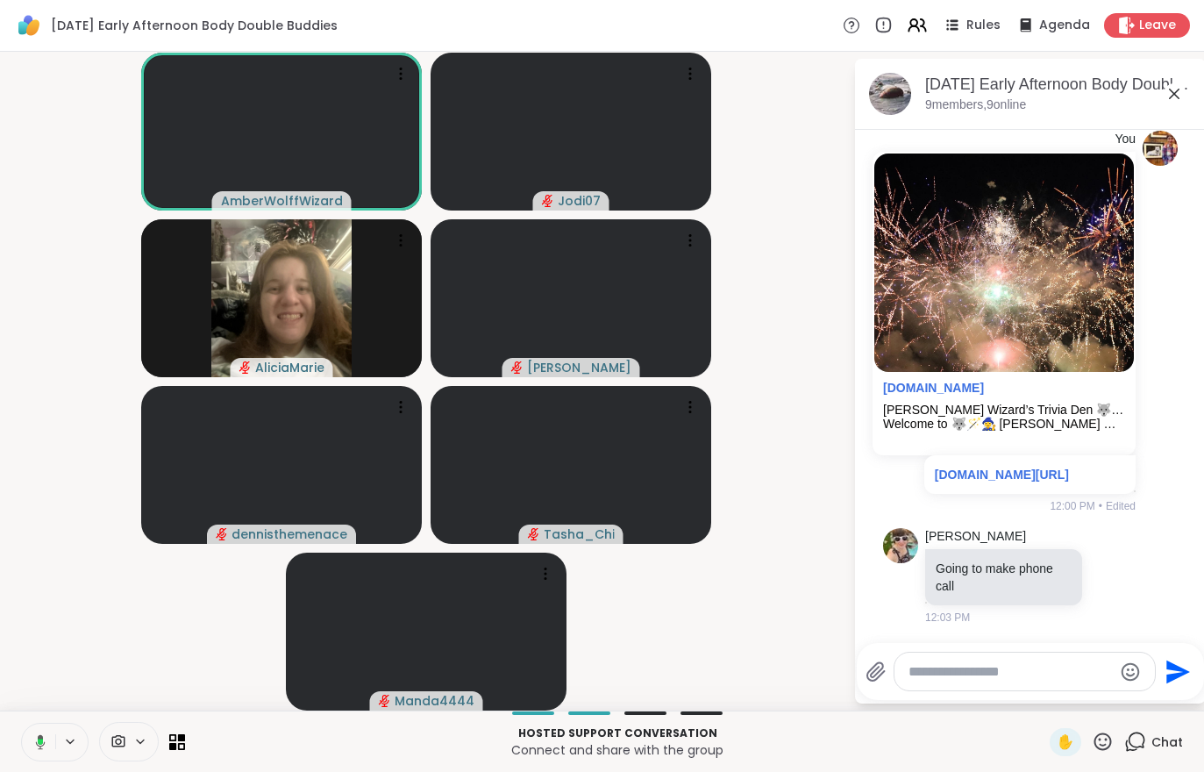
scroll to position [595, 0]
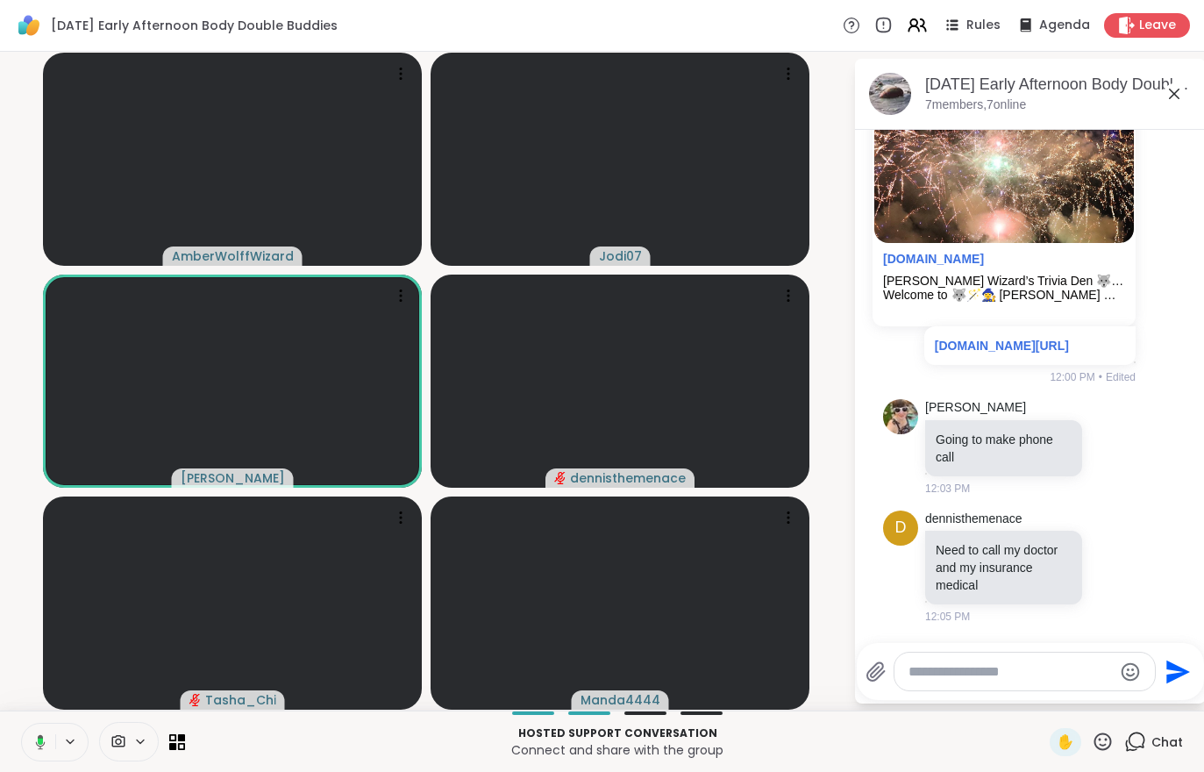
click at [961, 14] on div "Rules Agenda Leave" at bounding box center [1016, 25] width 347 height 25
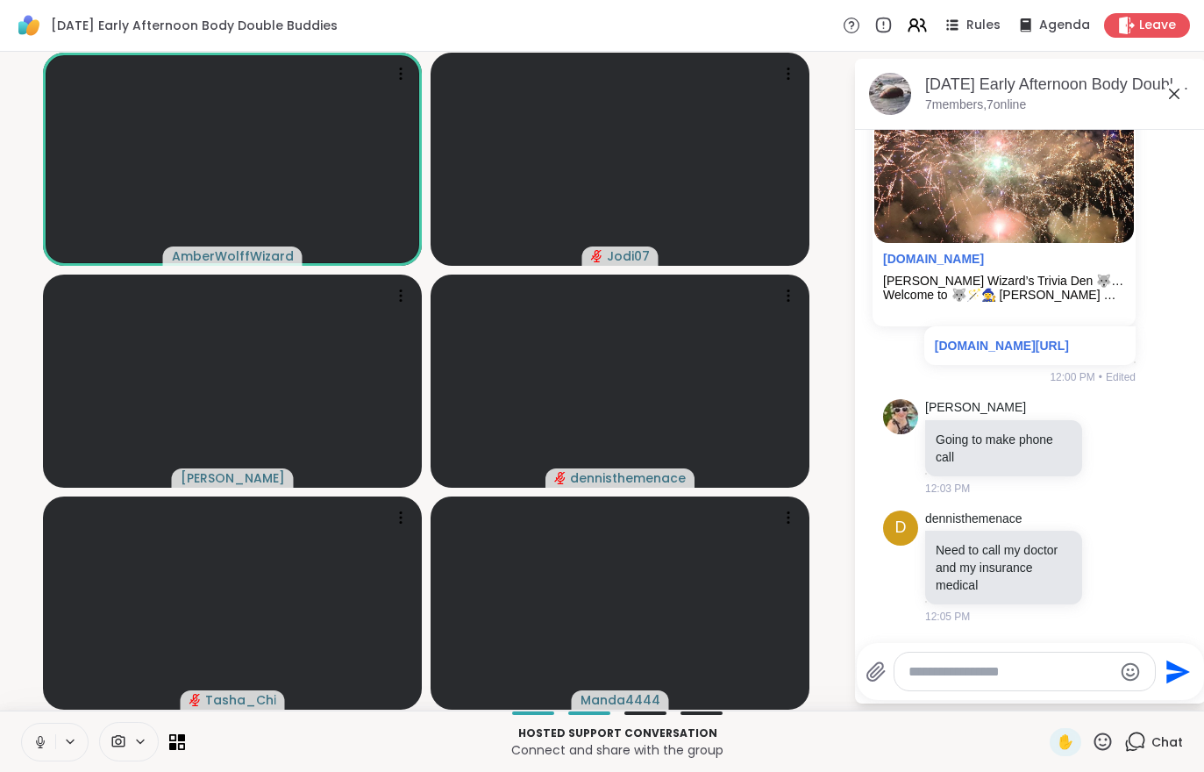
click at [974, 24] on span "Rules" at bounding box center [983, 26] width 34 height 18
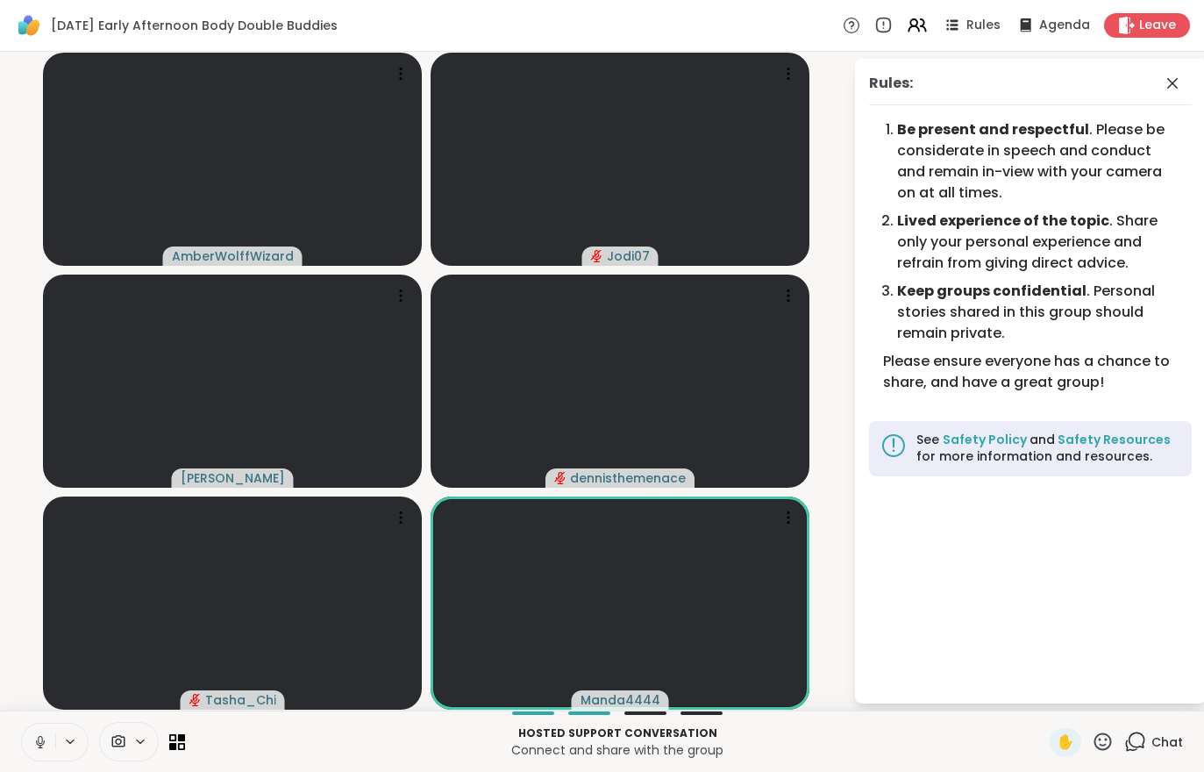
click at [1149, 732] on div "Chat" at bounding box center [1153, 742] width 59 height 28
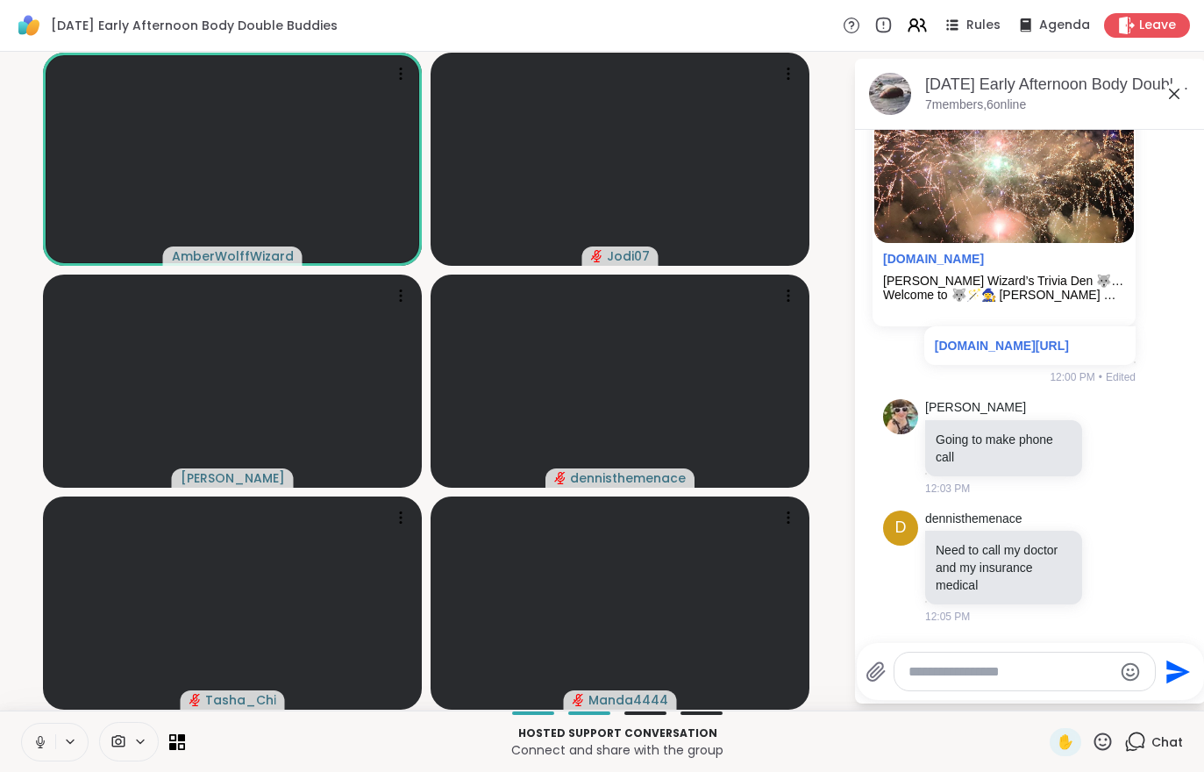
click at [914, 20] on icon at bounding box center [913, 22] width 7 height 7
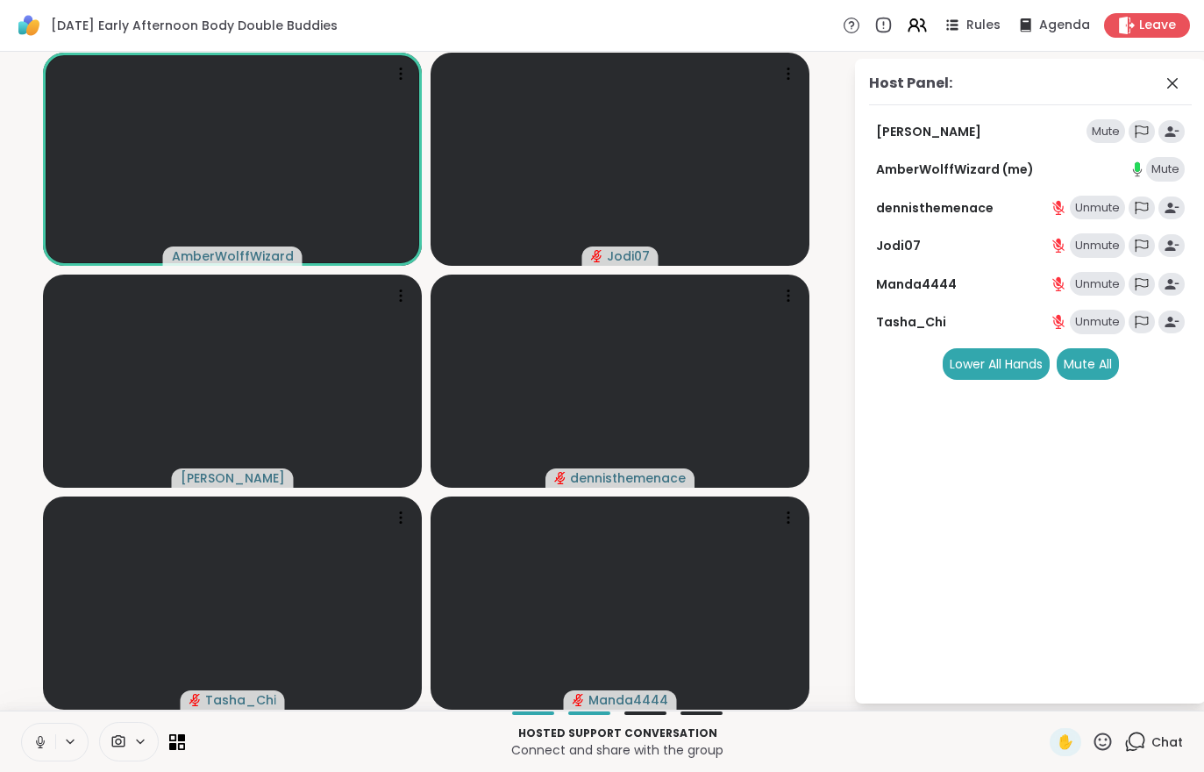
click at [1086, 365] on div "Mute All" at bounding box center [1088, 364] width 62 height 32
click at [39, 757] on button at bounding box center [38, 741] width 33 height 37
